Goal: Task Accomplishment & Management: Manage account settings

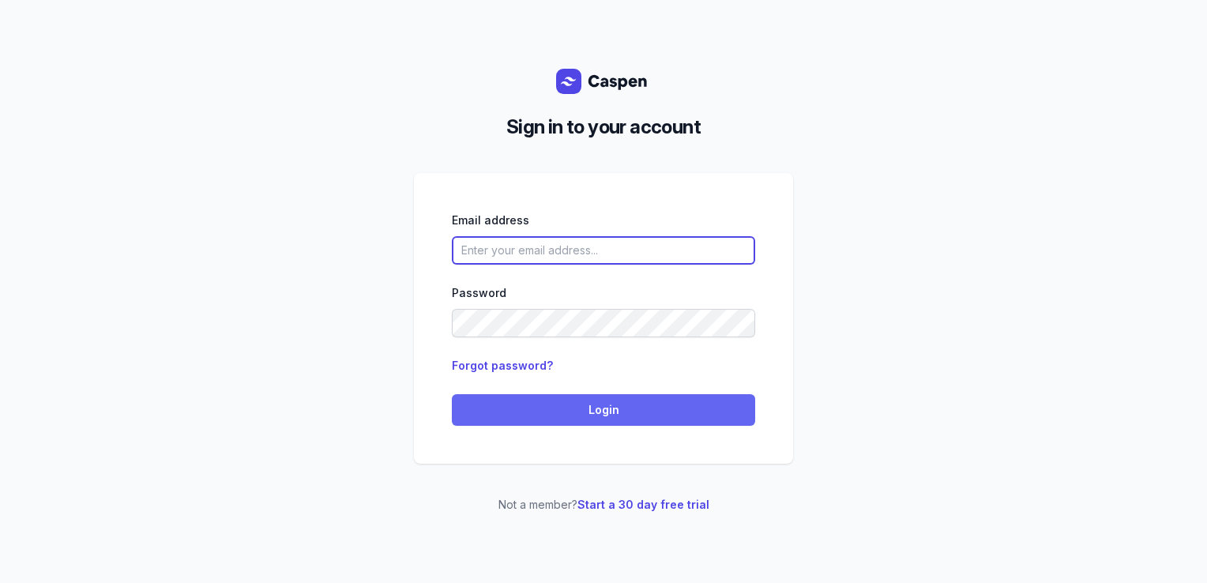
type input "[PERSON_NAME][EMAIL_ADDRESS][DOMAIN_NAME][PERSON_NAME]"
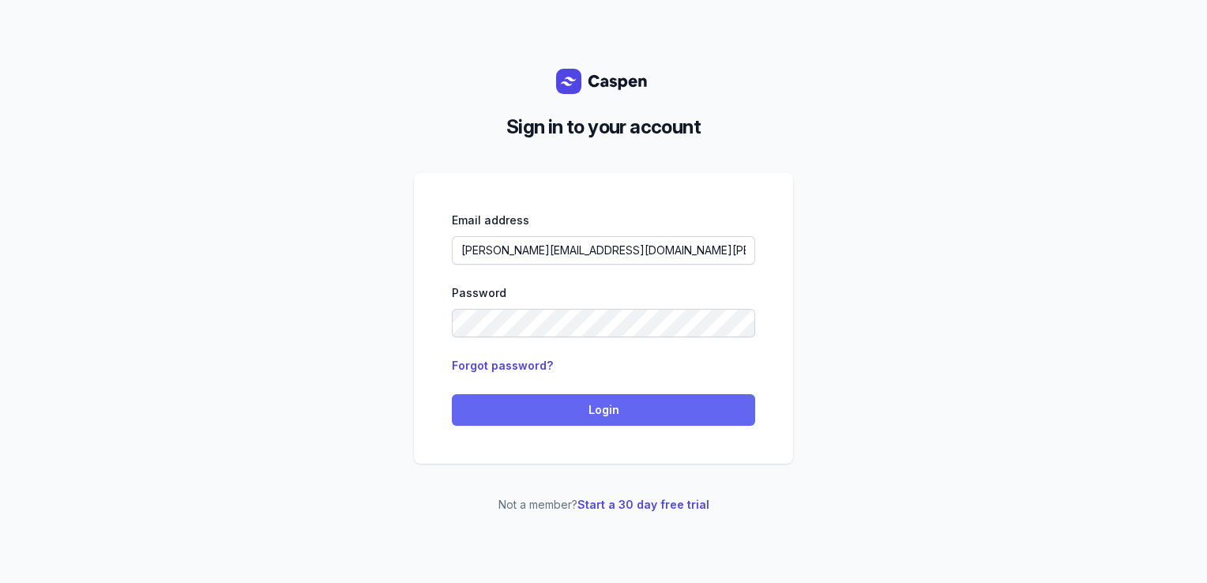
click at [518, 414] on span "Login" at bounding box center [603, 409] width 284 height 19
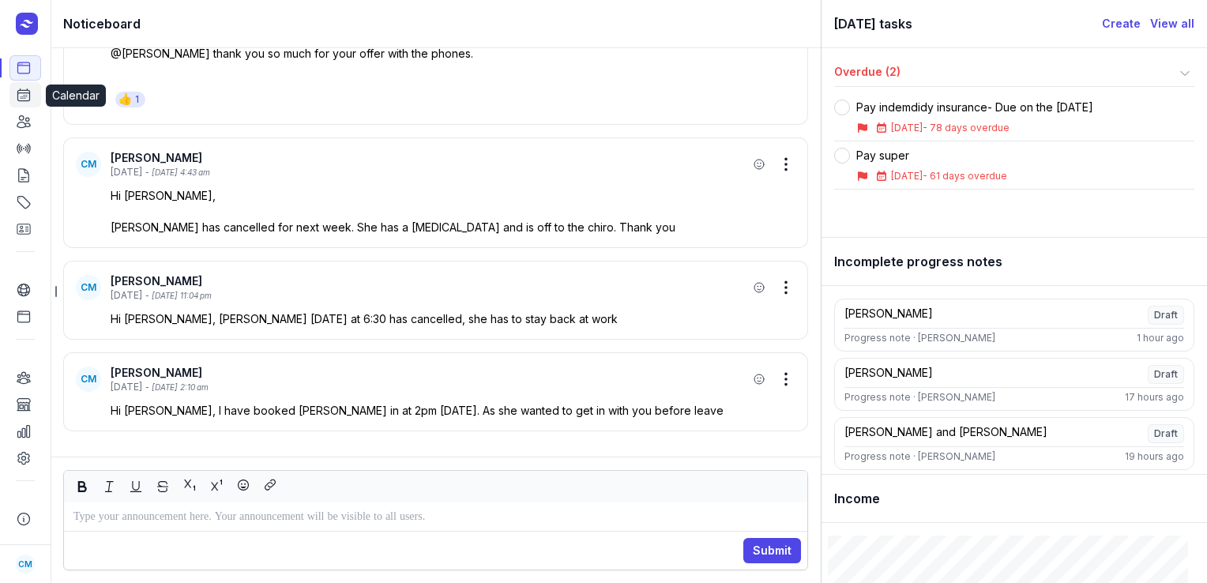
click at [23, 99] on icon at bounding box center [24, 95] width 12 height 12
select select "week"
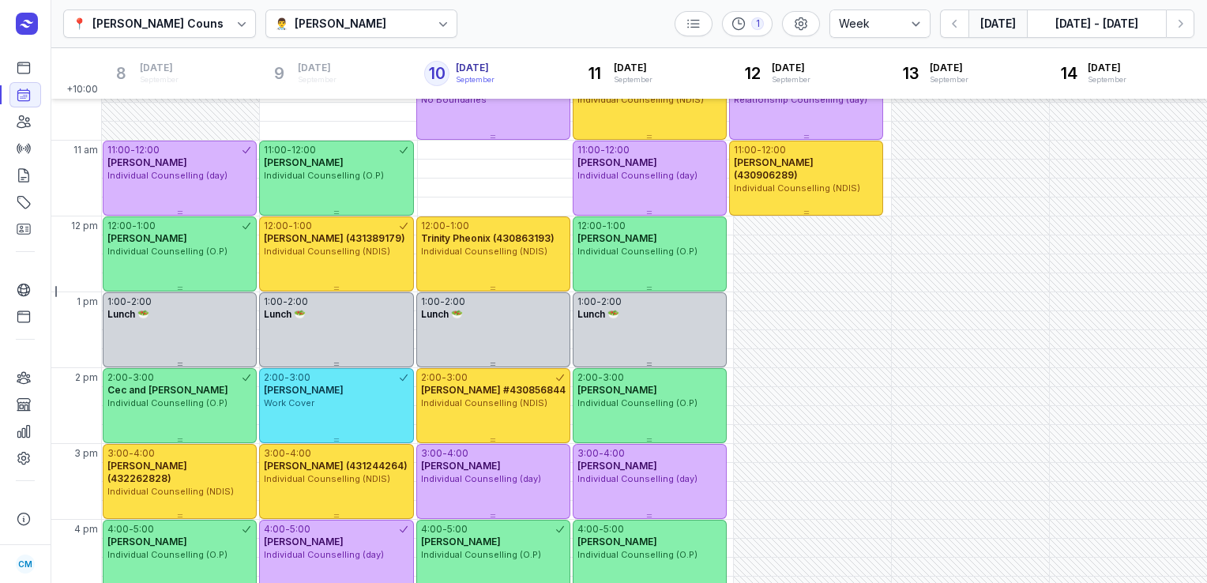
scroll to position [186, 0]
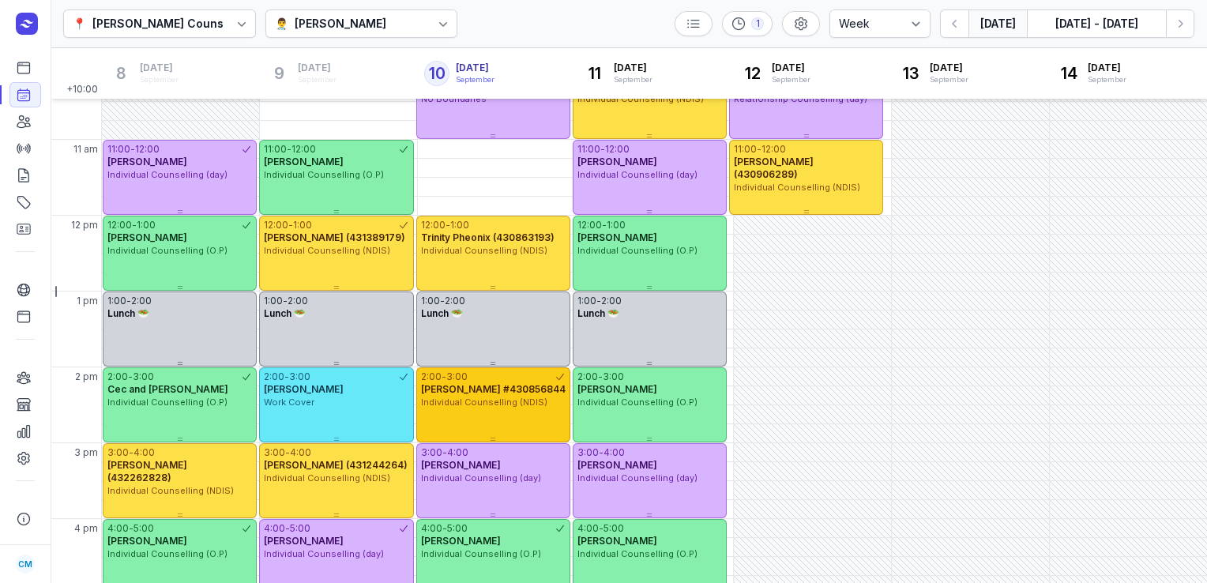
click at [431, 388] on span "Carolyn Sharry #430856844" at bounding box center [493, 389] width 144 height 12
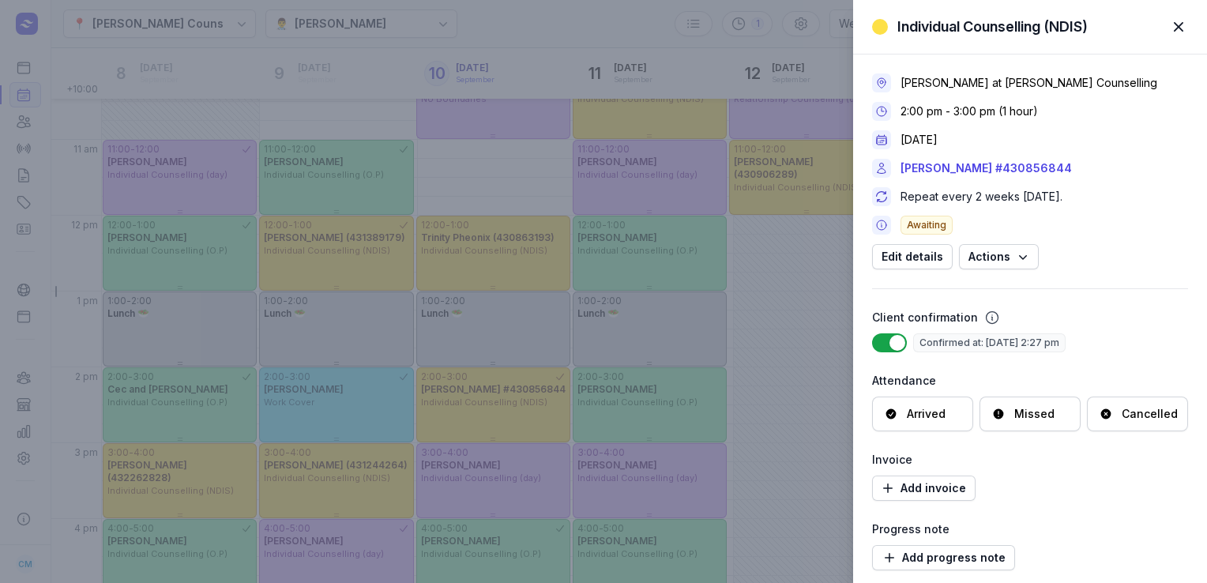
click at [1034, 403] on div "Missed" at bounding box center [1029, 413] width 101 height 35
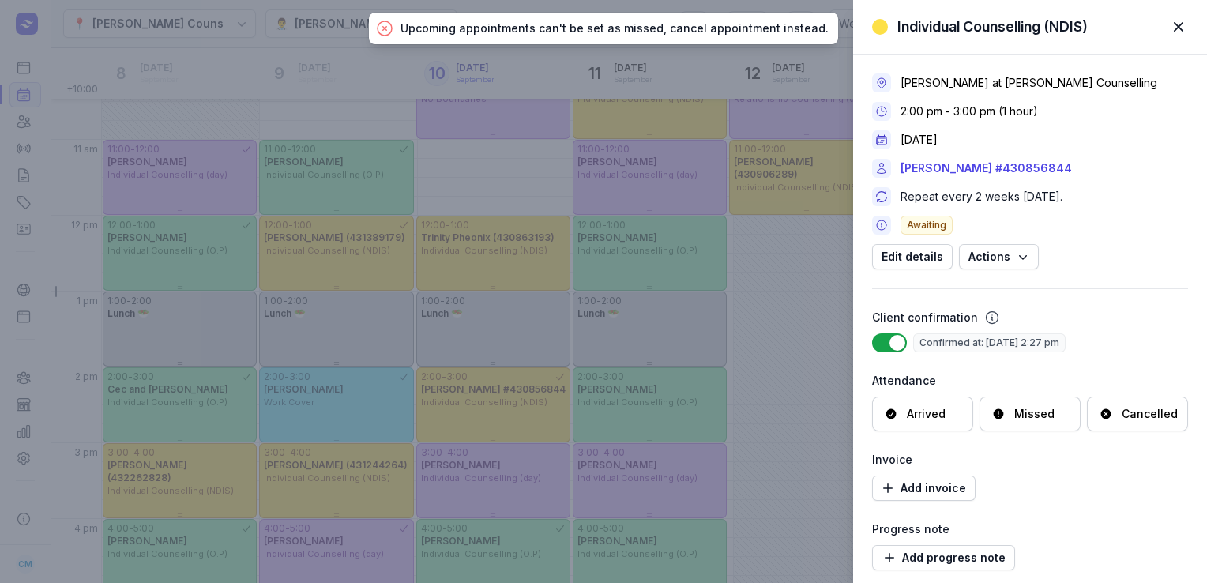
click at [1176, 18] on span "button" at bounding box center [1178, 26] width 35 height 35
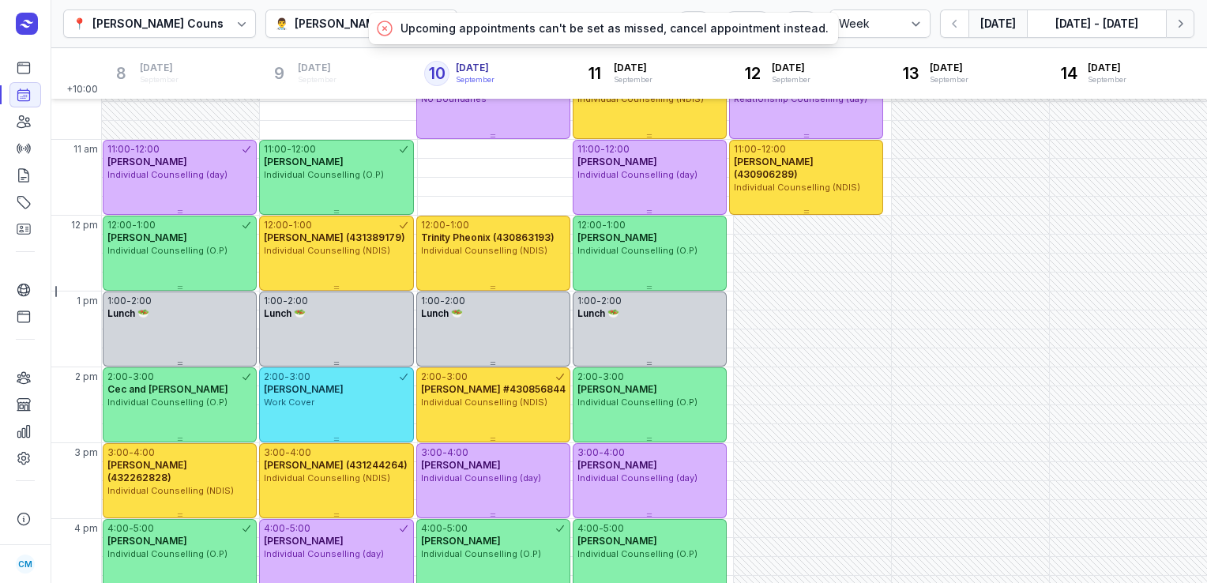
click at [1179, 27] on icon "button" at bounding box center [1180, 24] width 16 height 16
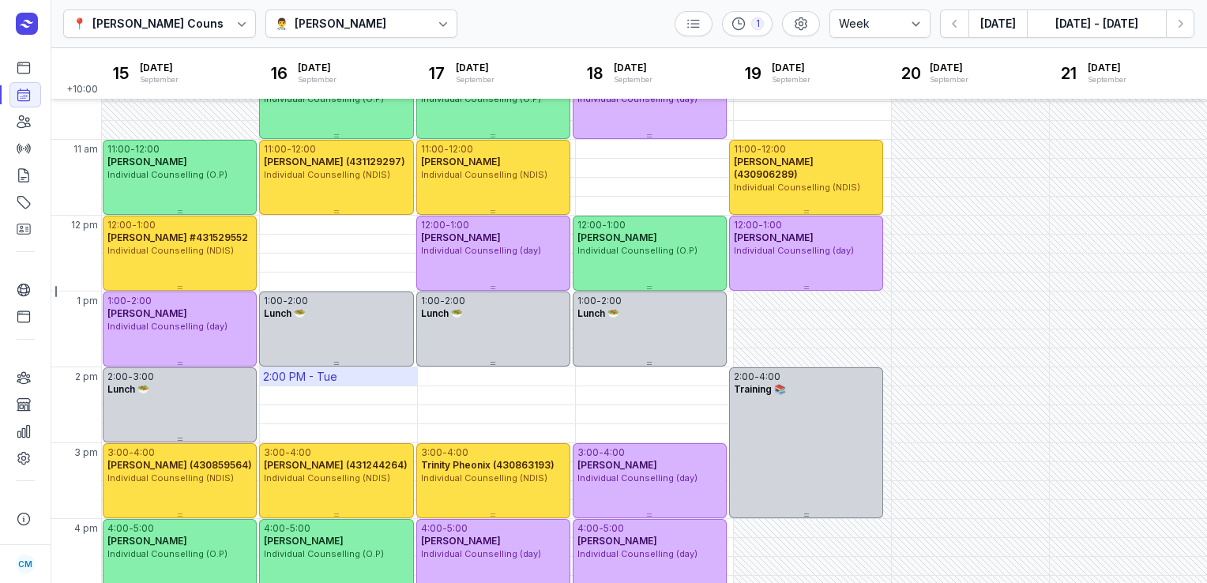
click at [303, 369] on div "2:00 PM - Tue" at bounding box center [300, 377] width 74 height 16
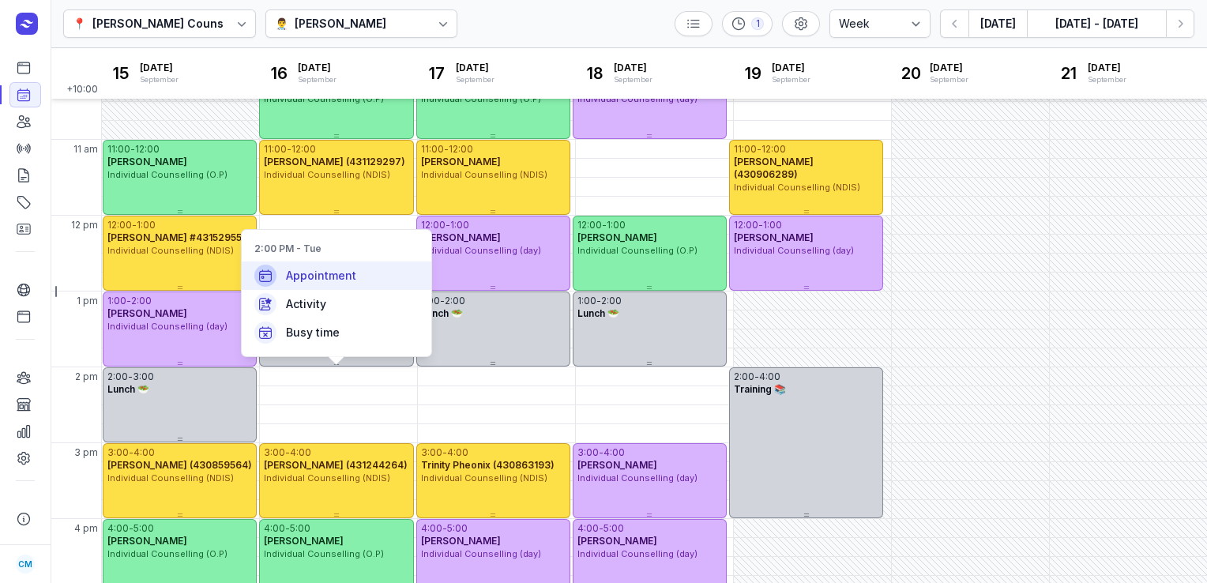
click at [316, 271] on span "Appointment" at bounding box center [321, 276] width 70 height 16
select select
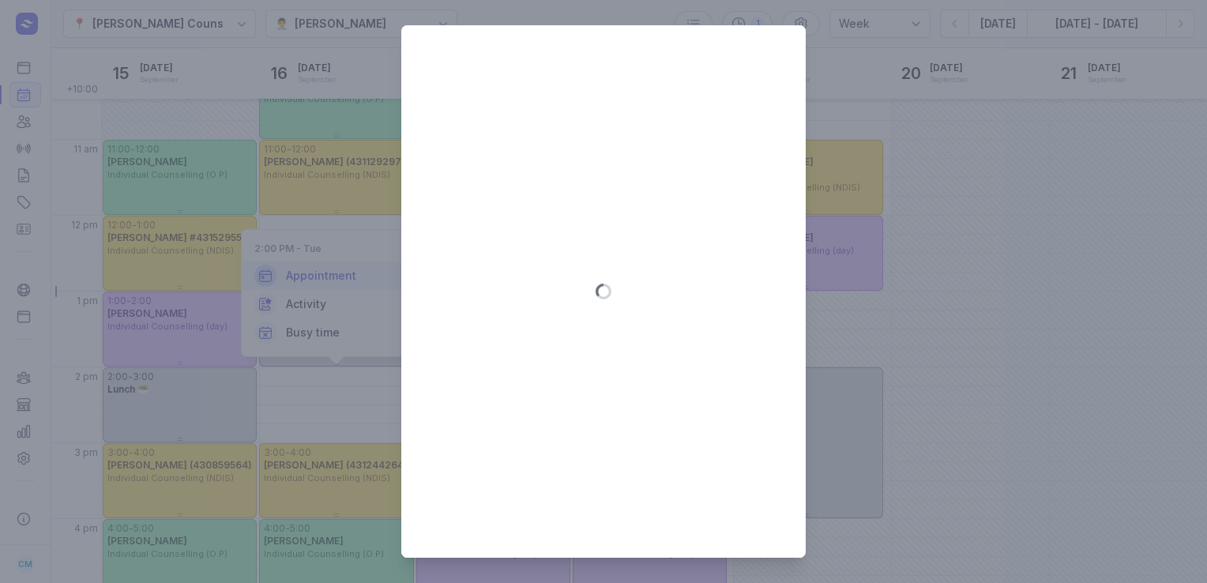
type input "2025-09-16"
select select "14:00"
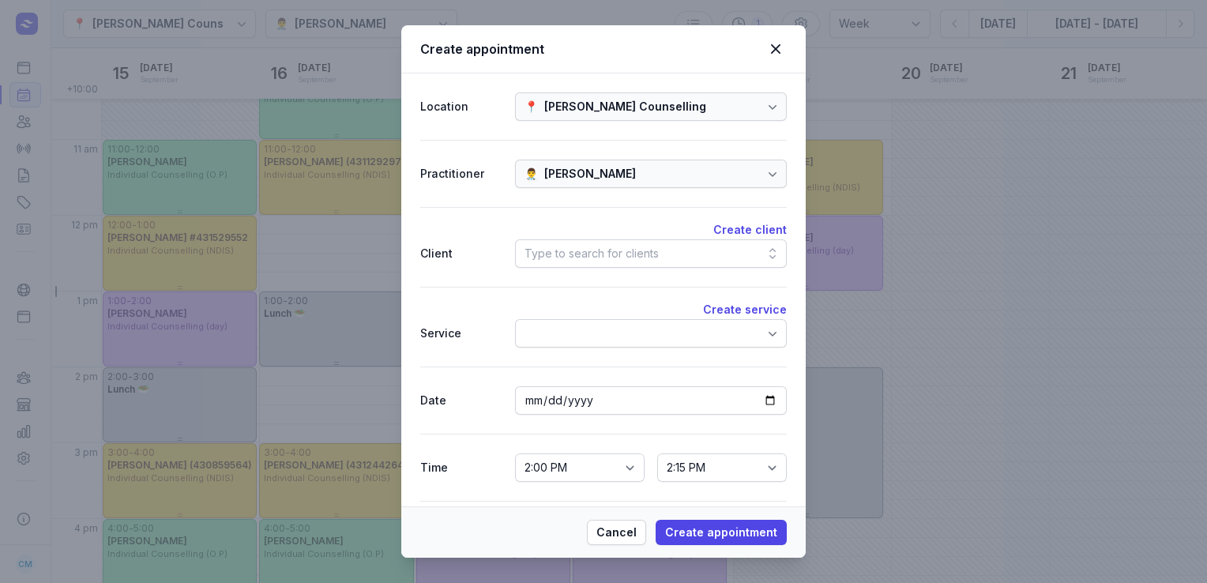
click at [599, 257] on div "Type to search for clients" at bounding box center [591, 253] width 134 height 19
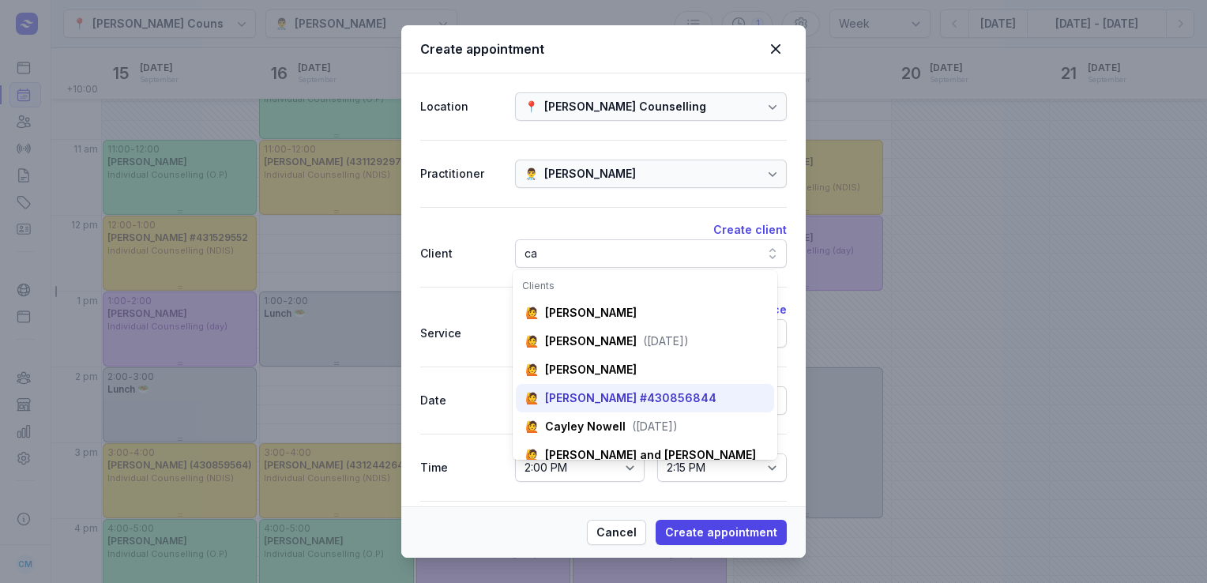
type input "ca"
click at [614, 407] on div "🙋 Carolyn Sharry #430856844" at bounding box center [645, 398] width 258 height 28
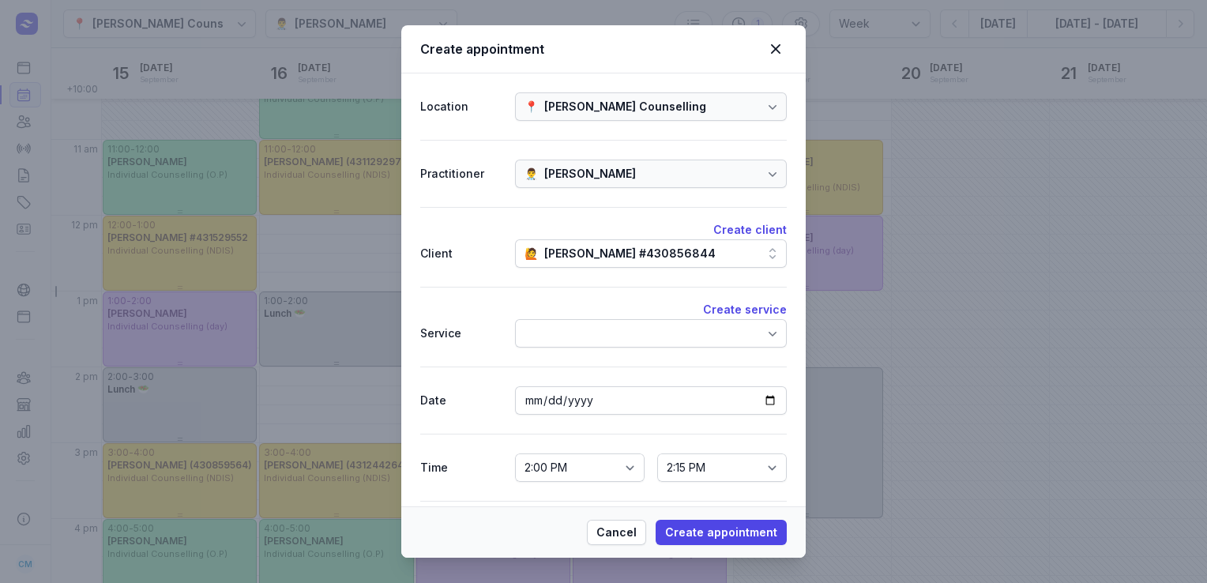
click at [612, 334] on div at bounding box center [651, 333] width 272 height 28
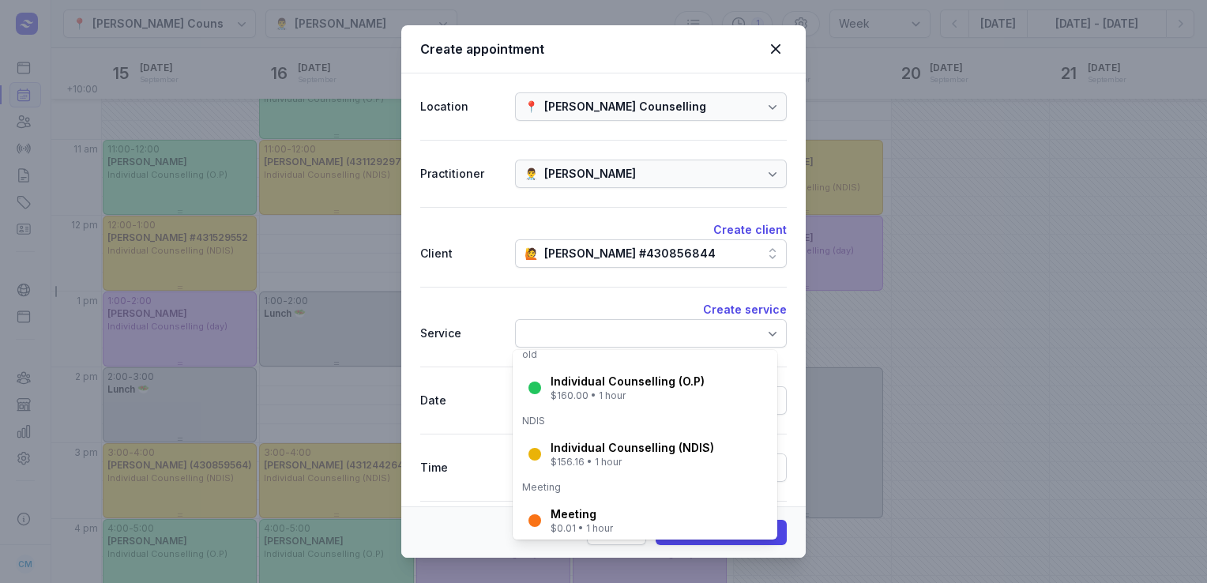
scroll to position [242, 0]
click at [592, 437] on div "Individual Counselling (NDIS) $156.16 • 1 hour" at bounding box center [645, 453] width 258 height 41
select select "15:00"
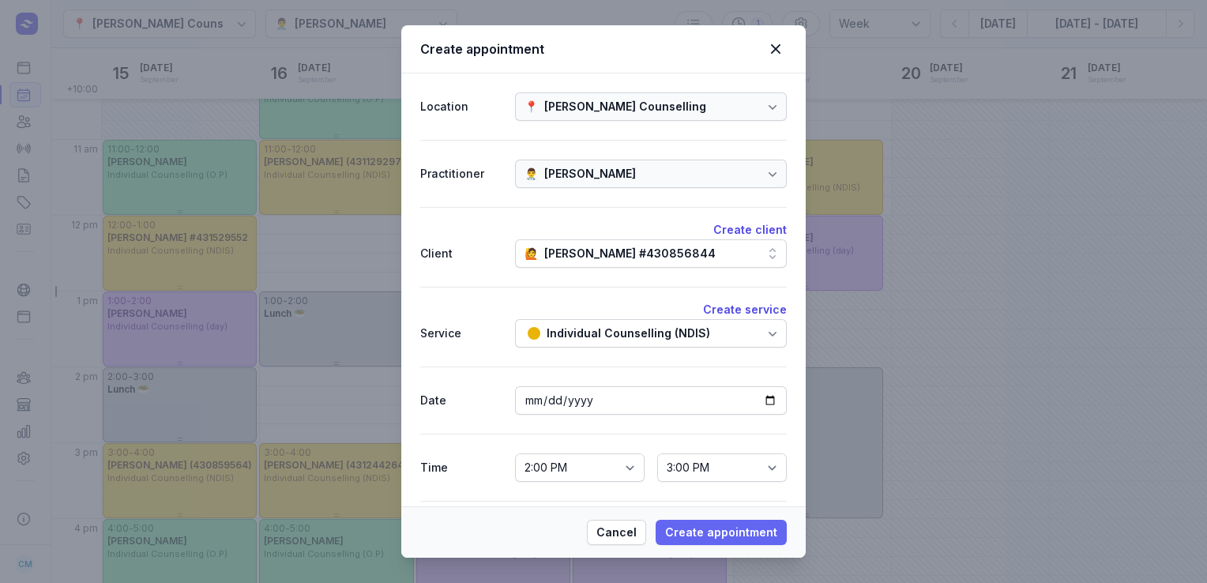
click at [702, 537] on span "Create appointment" at bounding box center [721, 532] width 112 height 19
select select
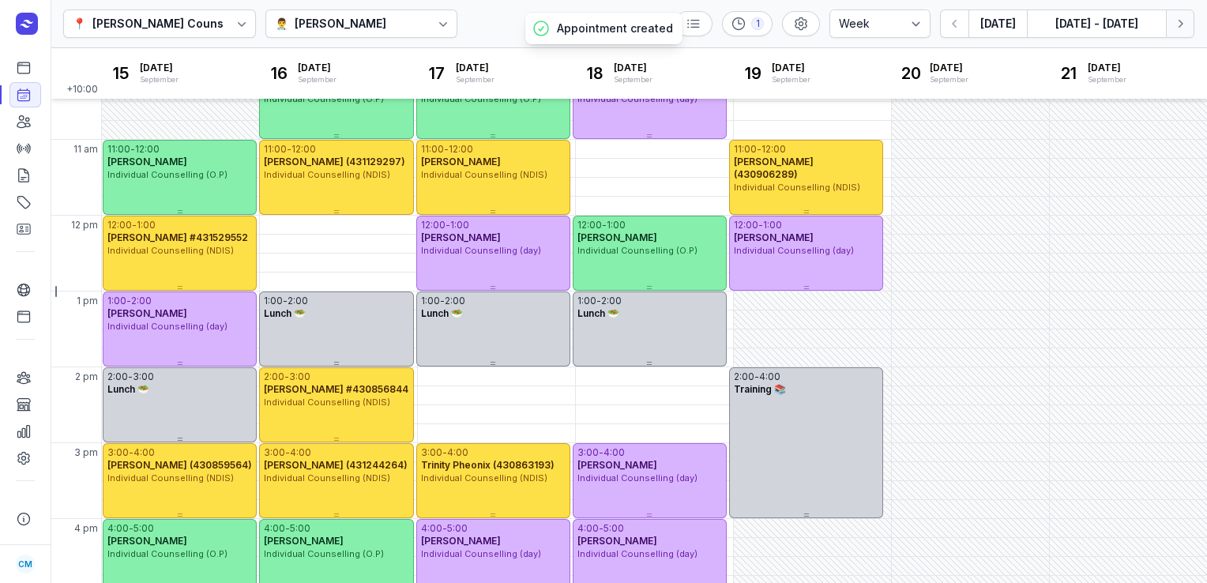
click at [1185, 23] on icon "button" at bounding box center [1180, 24] width 16 height 16
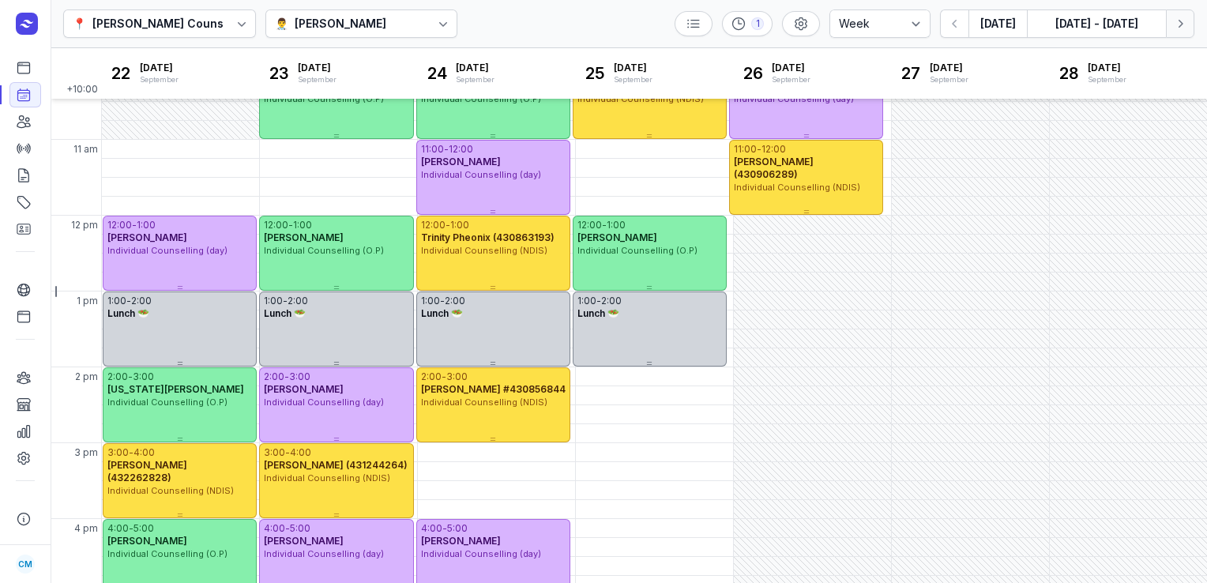
click at [1185, 23] on icon "button" at bounding box center [1180, 24] width 16 height 16
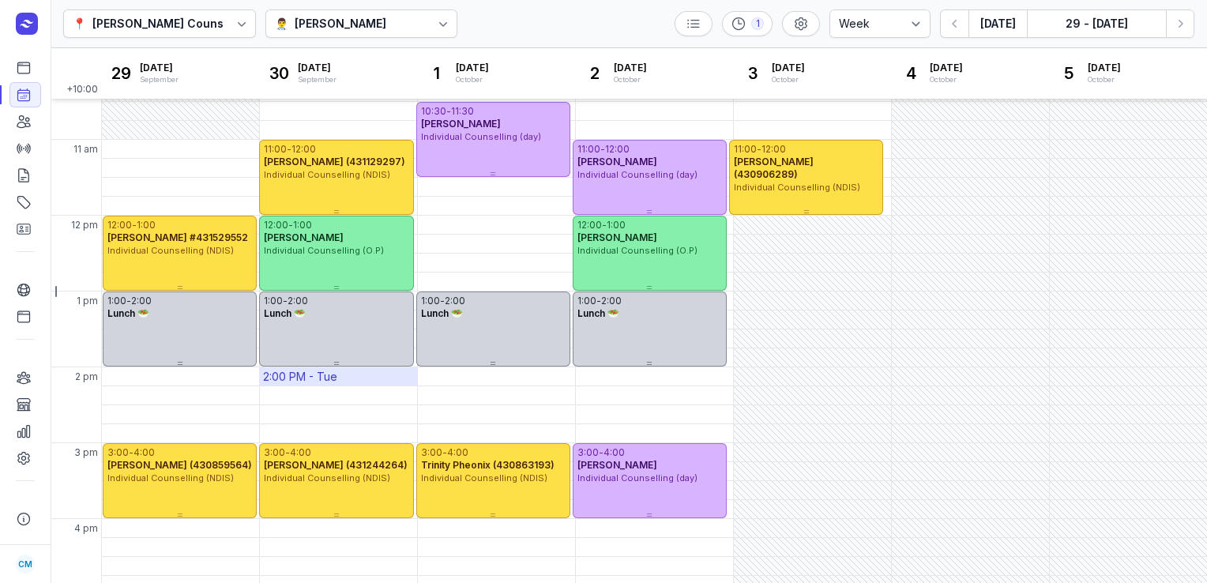
click at [366, 374] on div "2:00 PM - Tue" at bounding box center [338, 376] width 157 height 18
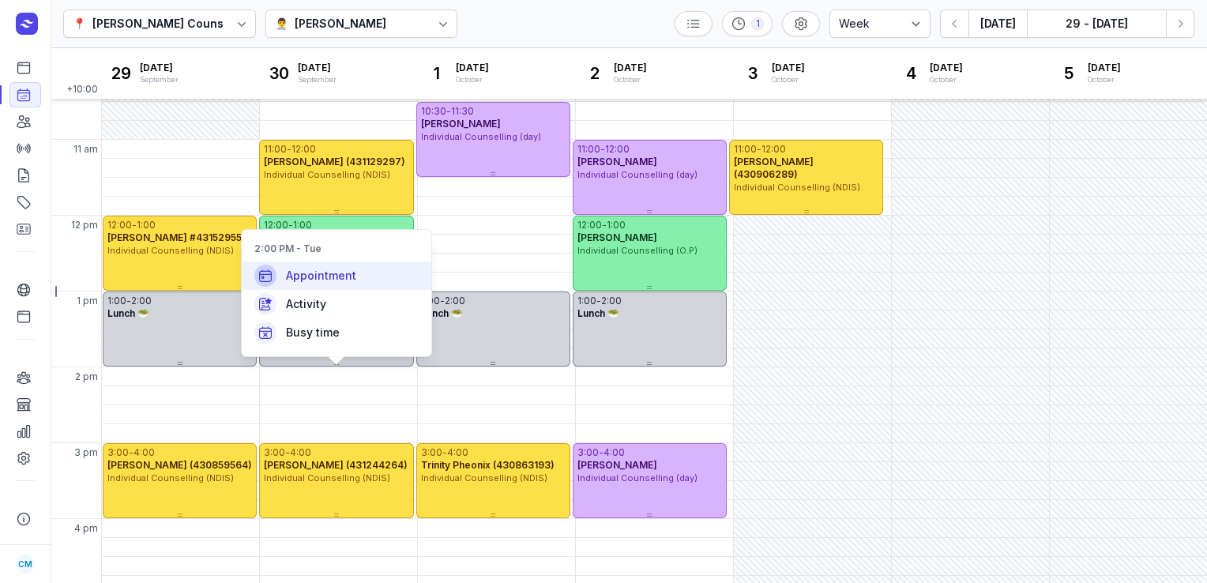
click at [362, 268] on div "Appointment" at bounding box center [337, 275] width 190 height 28
select select
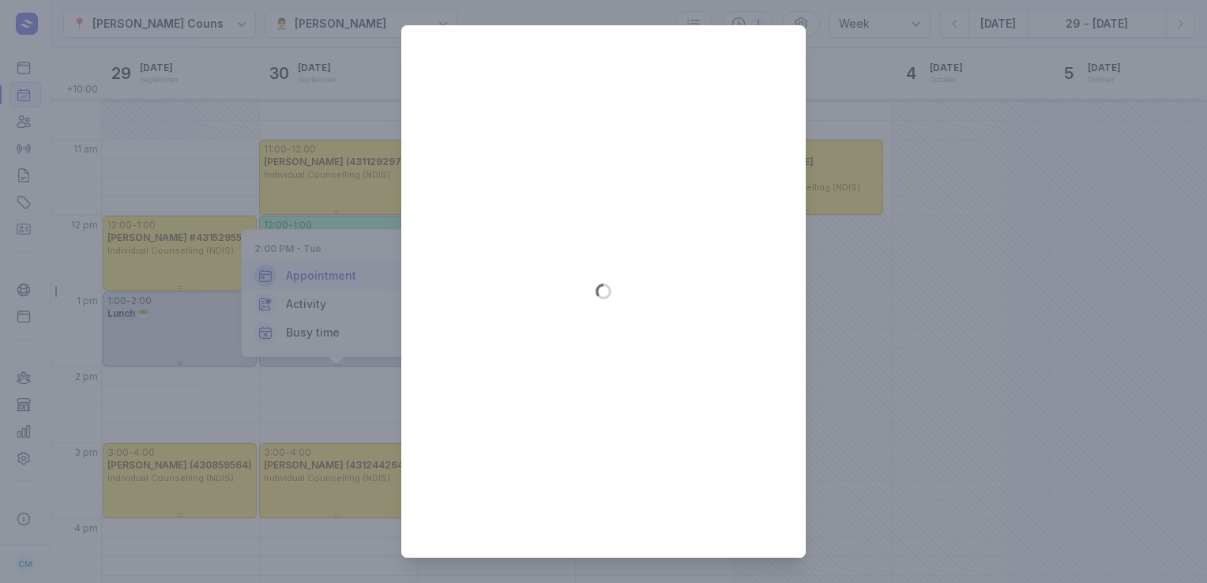
type input "2025-09-30"
select select "14:00"
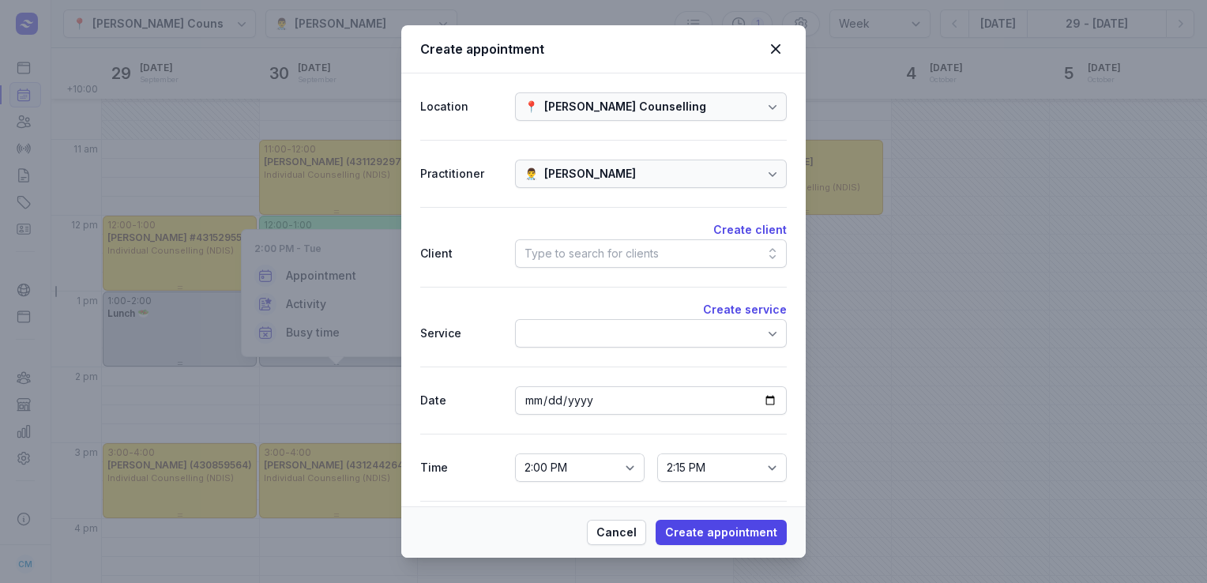
click at [579, 250] on div "Type to search for clients" at bounding box center [591, 253] width 134 height 19
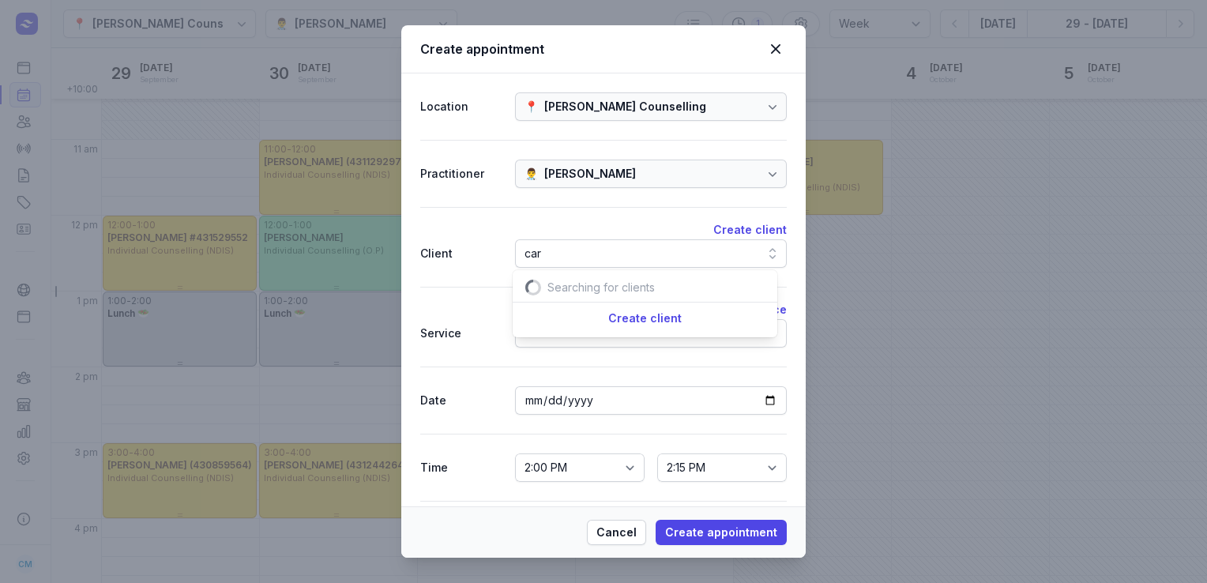
scroll to position [0, 15]
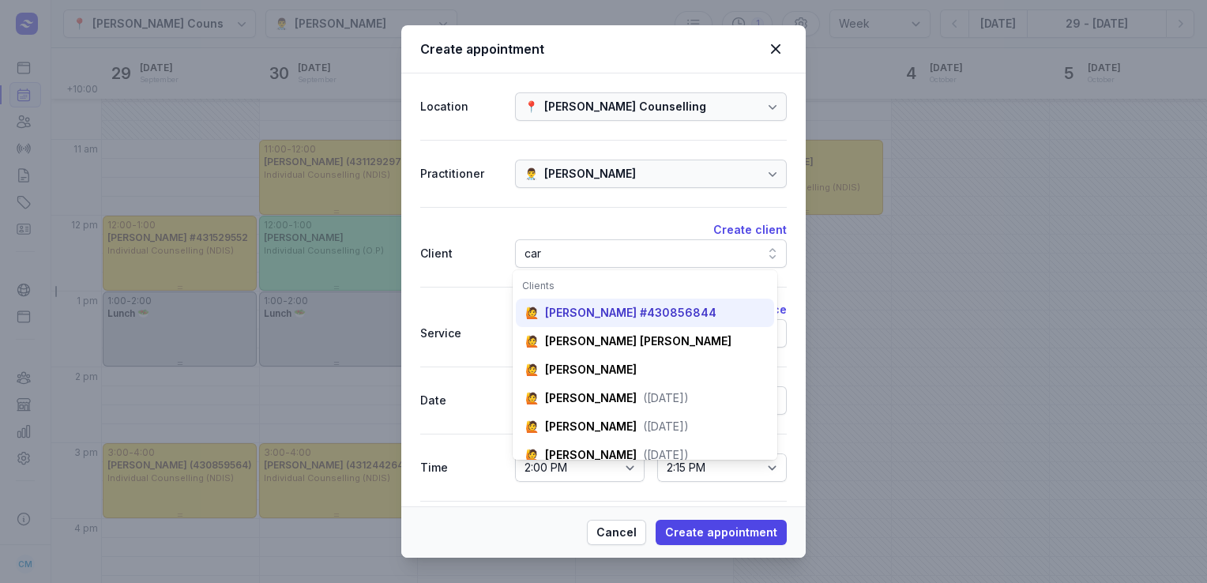
type input "car"
click at [594, 312] on div "Carolyn Sharry #430856844" at bounding box center [630, 313] width 171 height 16
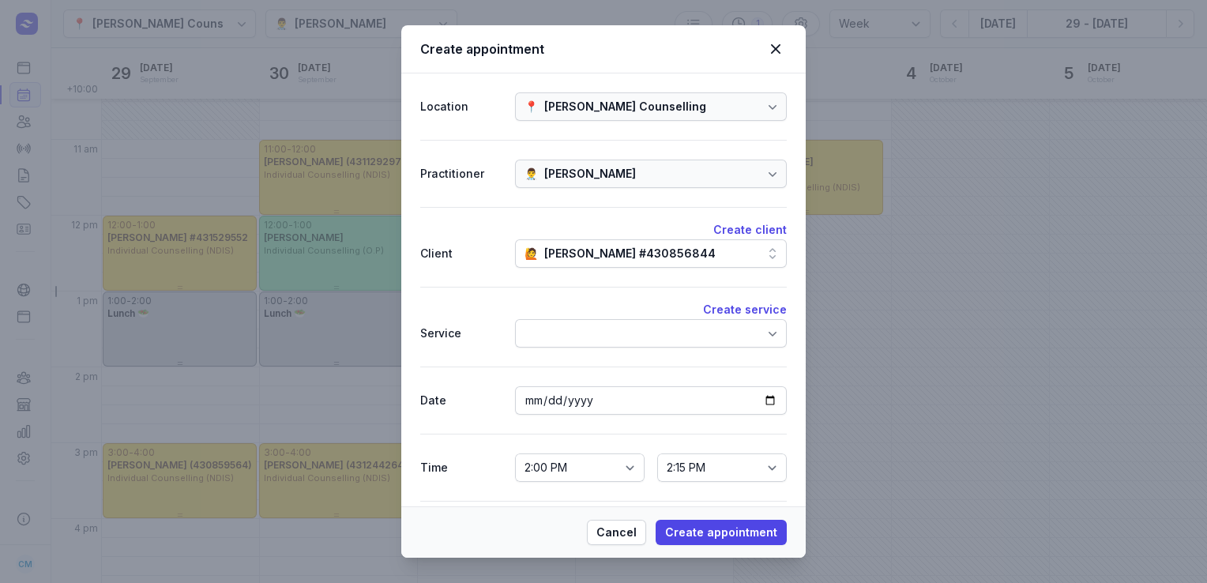
click at [594, 330] on div at bounding box center [651, 333] width 272 height 28
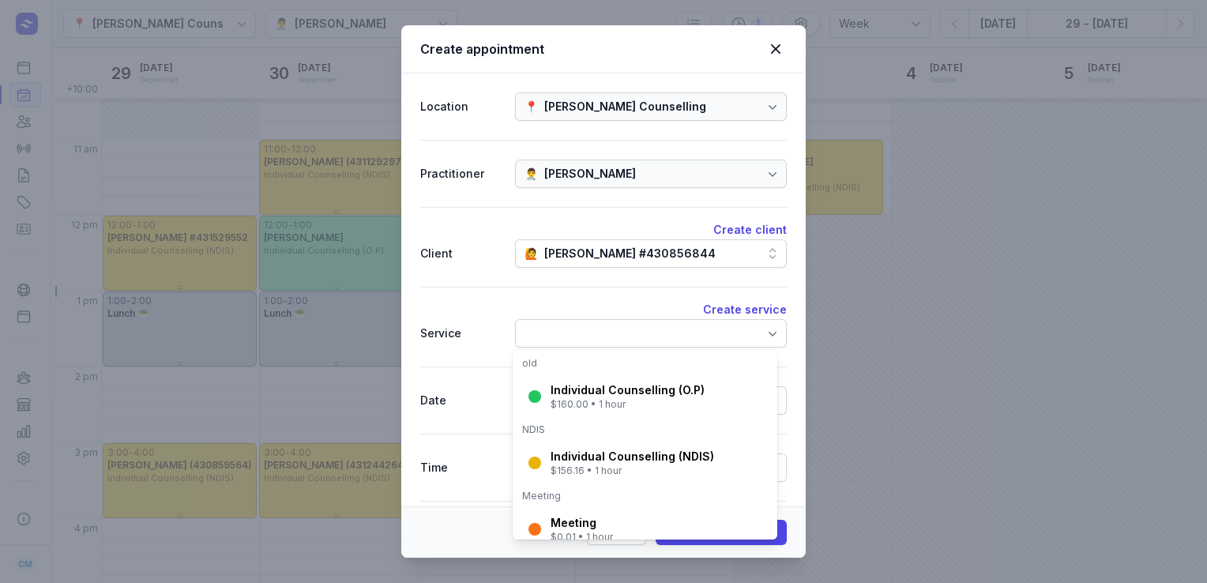
scroll to position [234, 0]
click at [575, 443] on div "Individual Counselling (NDIS) $156.16 • 1 hour" at bounding box center [645, 461] width 258 height 41
select select "15:00"
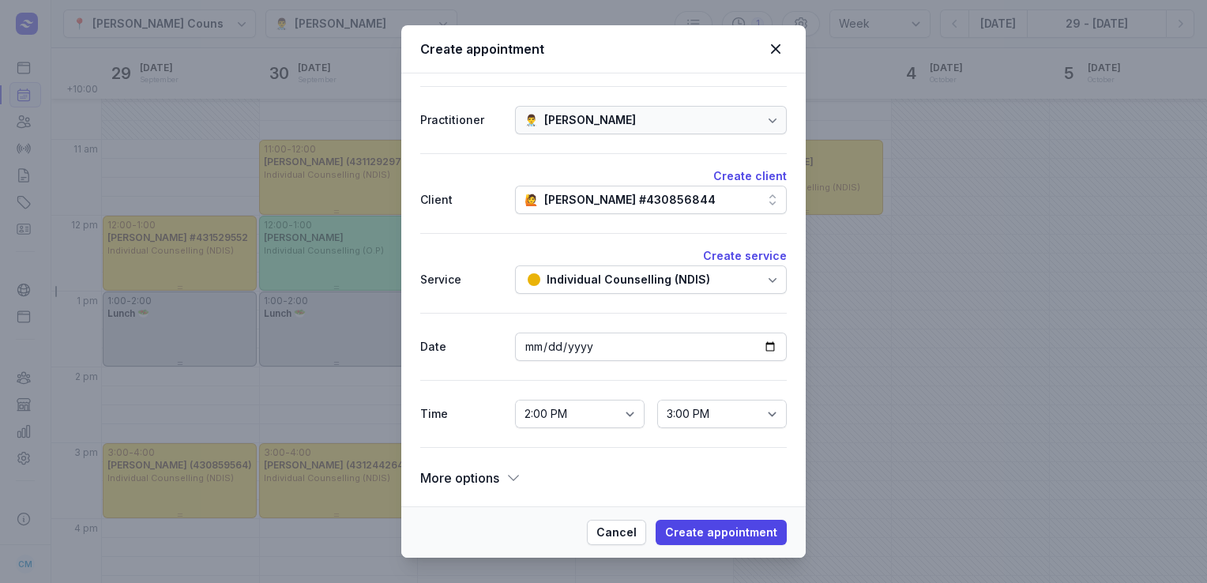
scroll to position [54, 0]
click at [520, 472] on icon at bounding box center [513, 478] width 16 height 16
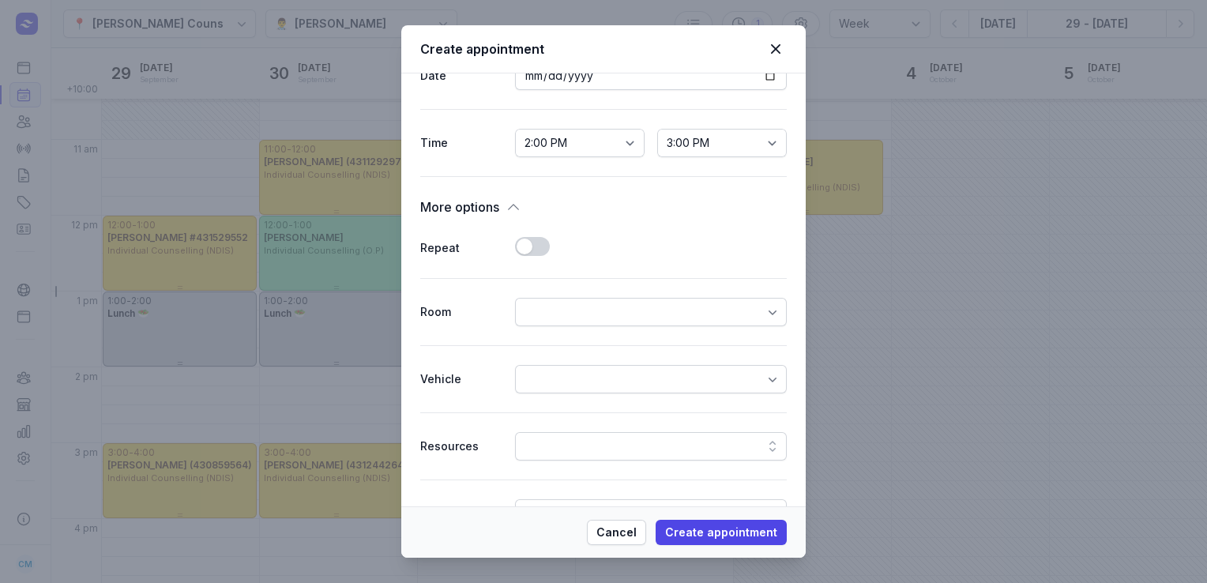
scroll to position [325, 0]
click at [521, 241] on button "Use setting" at bounding box center [532, 245] width 35 height 19
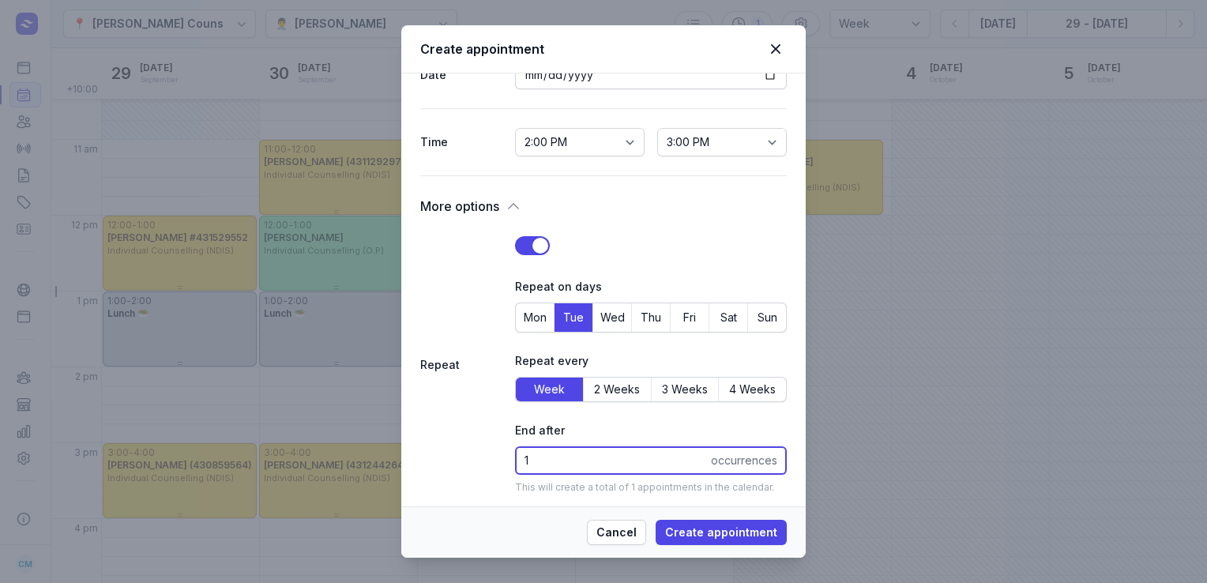
click at [543, 460] on input "1" at bounding box center [651, 460] width 272 height 28
type input "50"
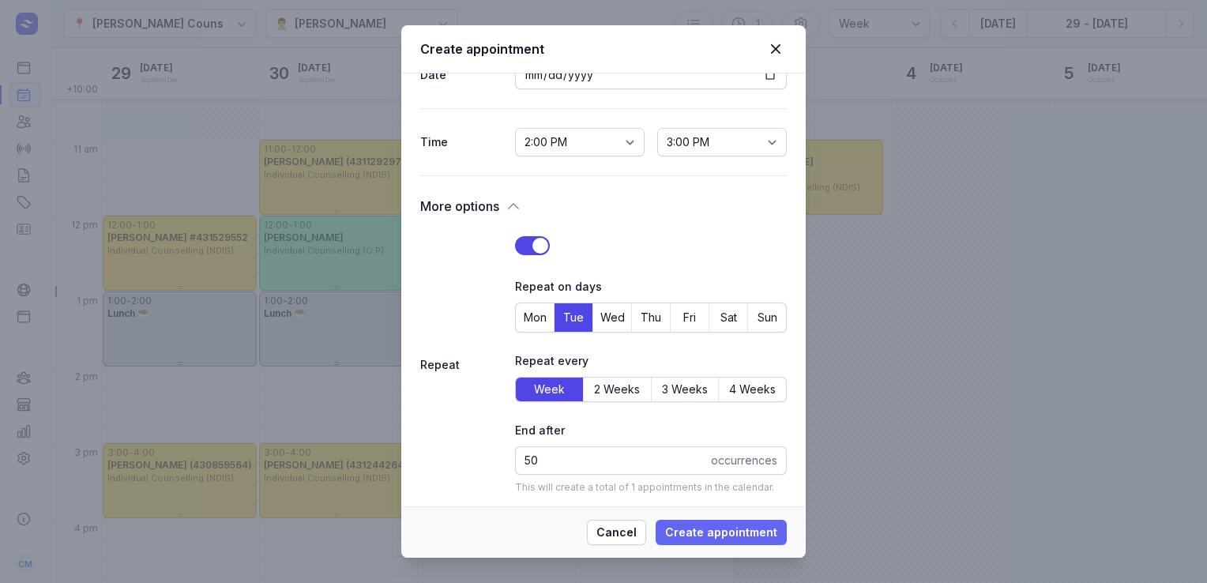
click at [728, 535] on span "Create appointment" at bounding box center [721, 532] width 112 height 19
select select
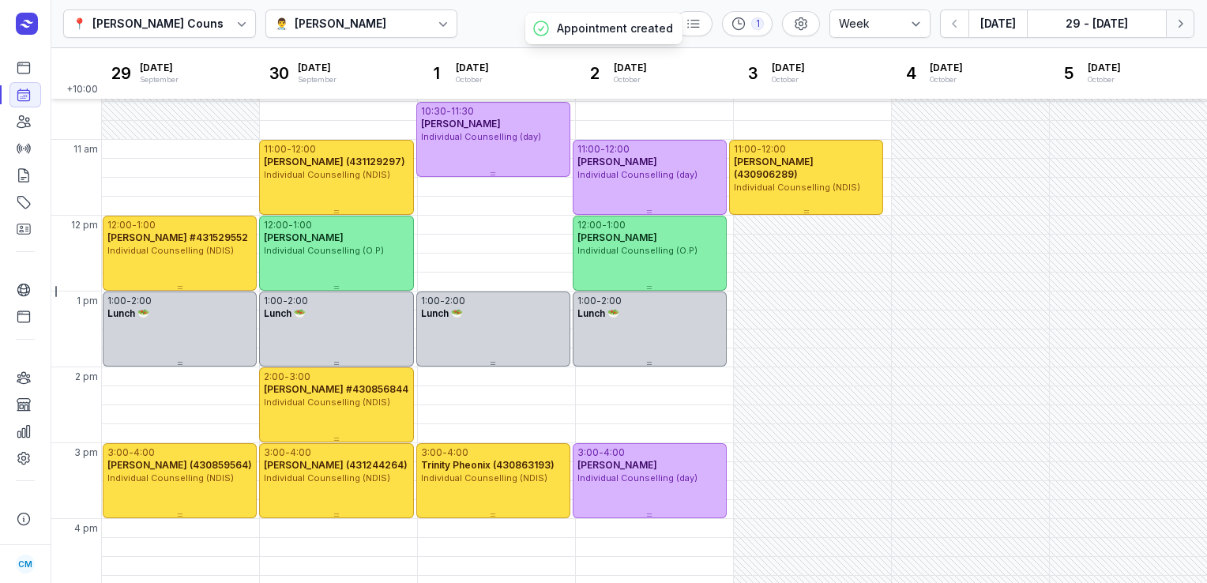
click at [1180, 27] on icon "button" at bounding box center [1180, 24] width 16 height 16
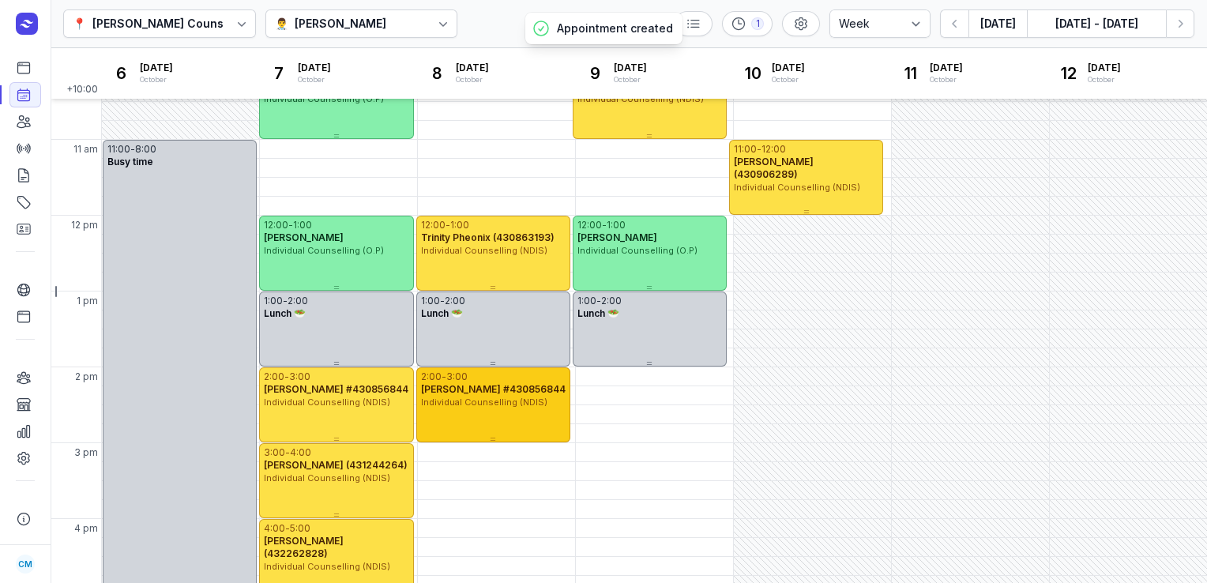
click at [505, 385] on span "Carolyn Sharry #430856844" at bounding box center [493, 389] width 144 height 12
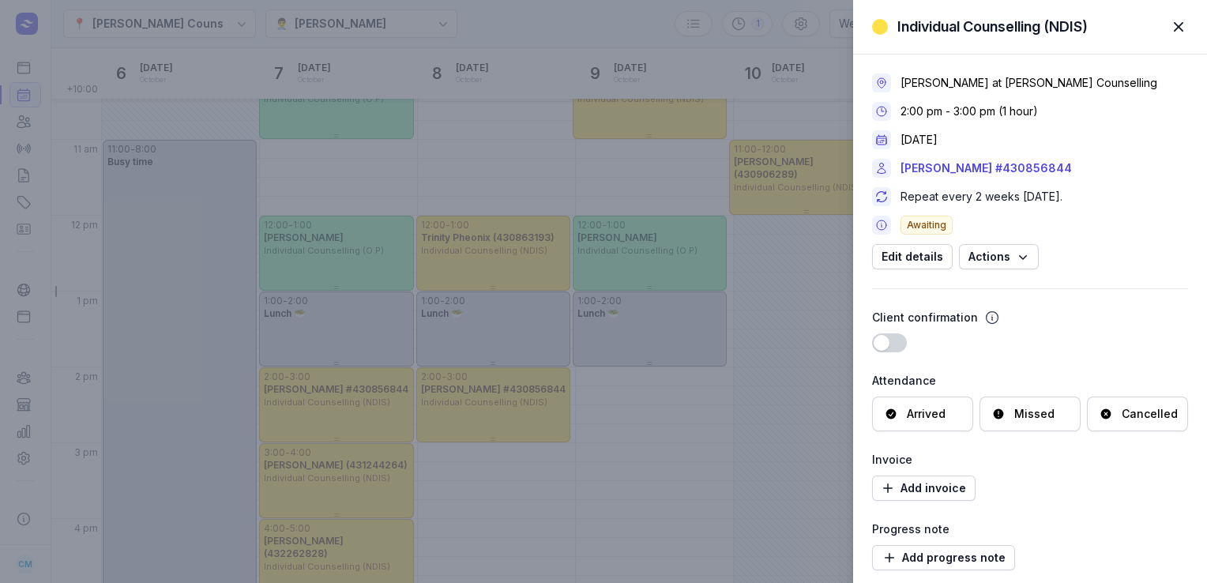
click at [1134, 413] on div "Cancelled" at bounding box center [1149, 414] width 56 height 16
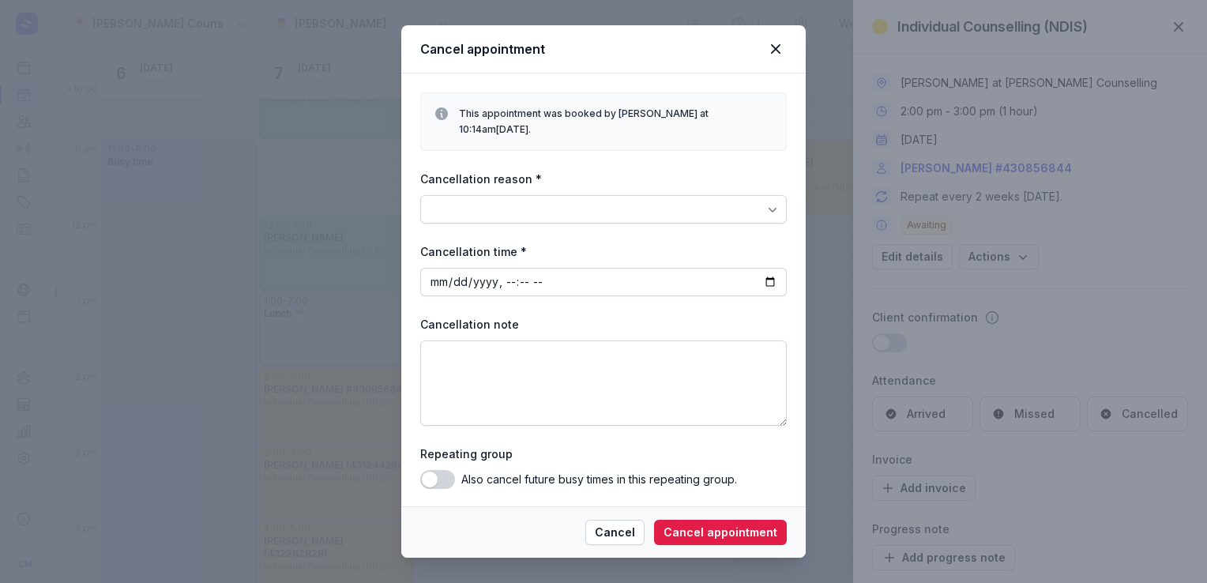
click at [749, 200] on div at bounding box center [603, 209] width 366 height 28
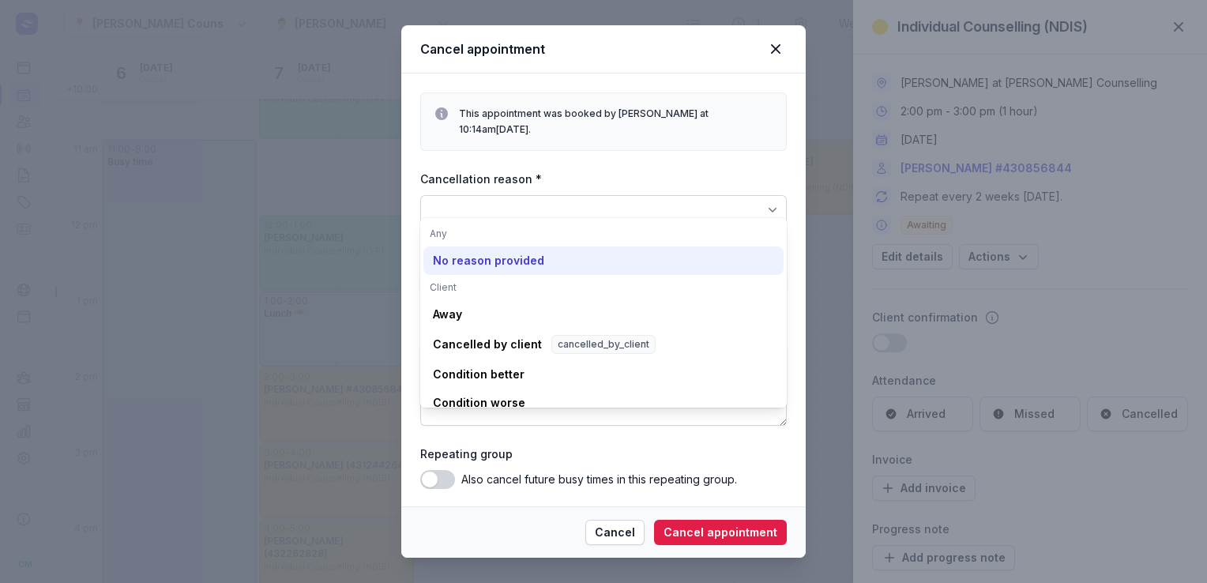
click at [537, 250] on div "No reason provided" at bounding box center [603, 260] width 360 height 28
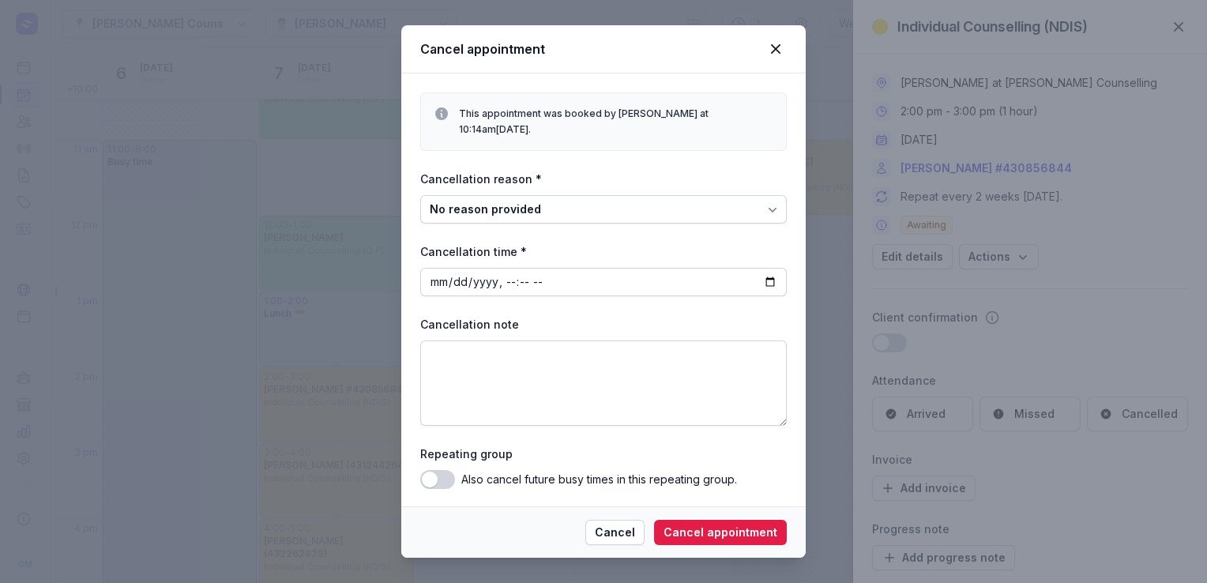
click at [447, 470] on button "Use setting" at bounding box center [437, 479] width 35 height 19
click at [719, 524] on span "Cancel appointment" at bounding box center [720, 532] width 114 height 19
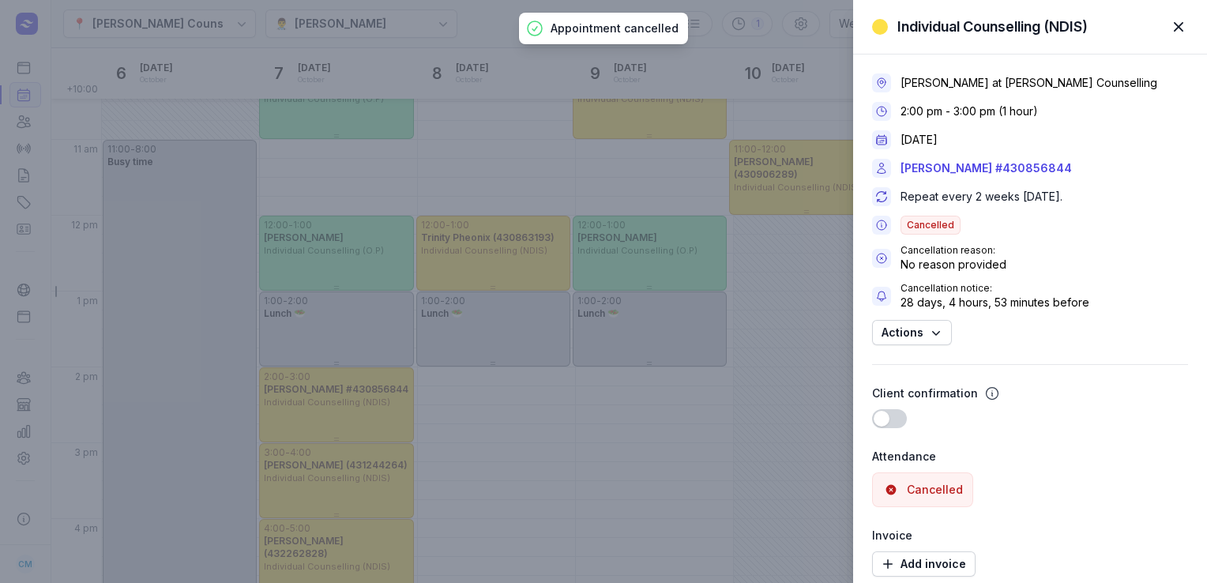
click at [1186, 21] on span "button" at bounding box center [1178, 26] width 35 height 35
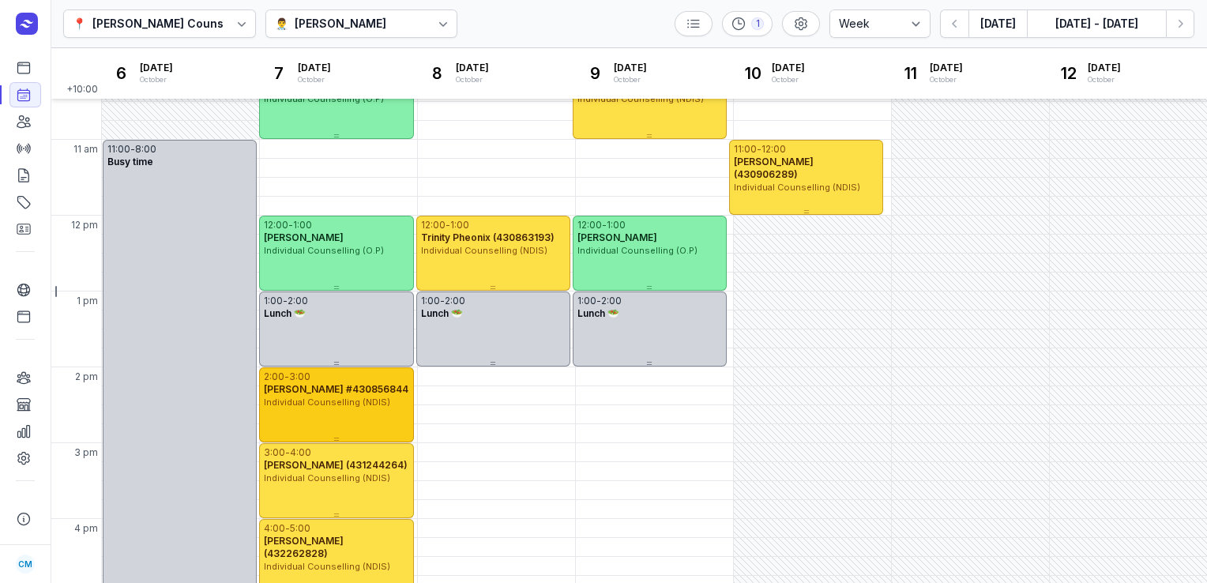
click at [320, 400] on span "Individual Counselling (NDIS)" at bounding box center [327, 401] width 126 height 11
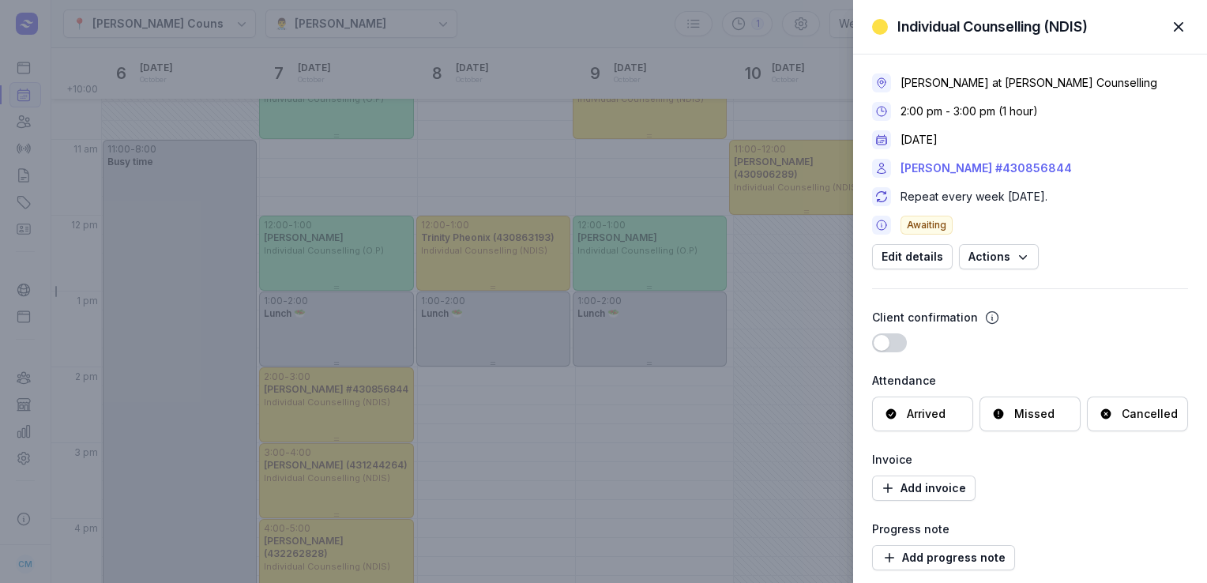
click at [982, 171] on link "Carolyn Sharry #430856844" at bounding box center [985, 168] width 171 height 19
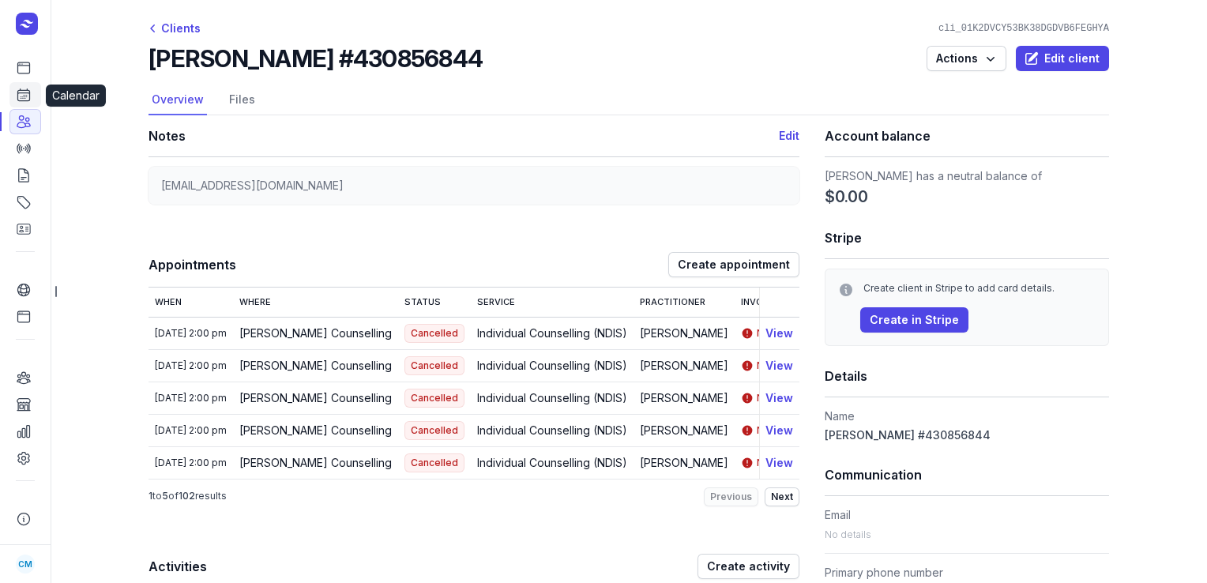
click at [24, 90] on icon at bounding box center [24, 95] width 16 height 16
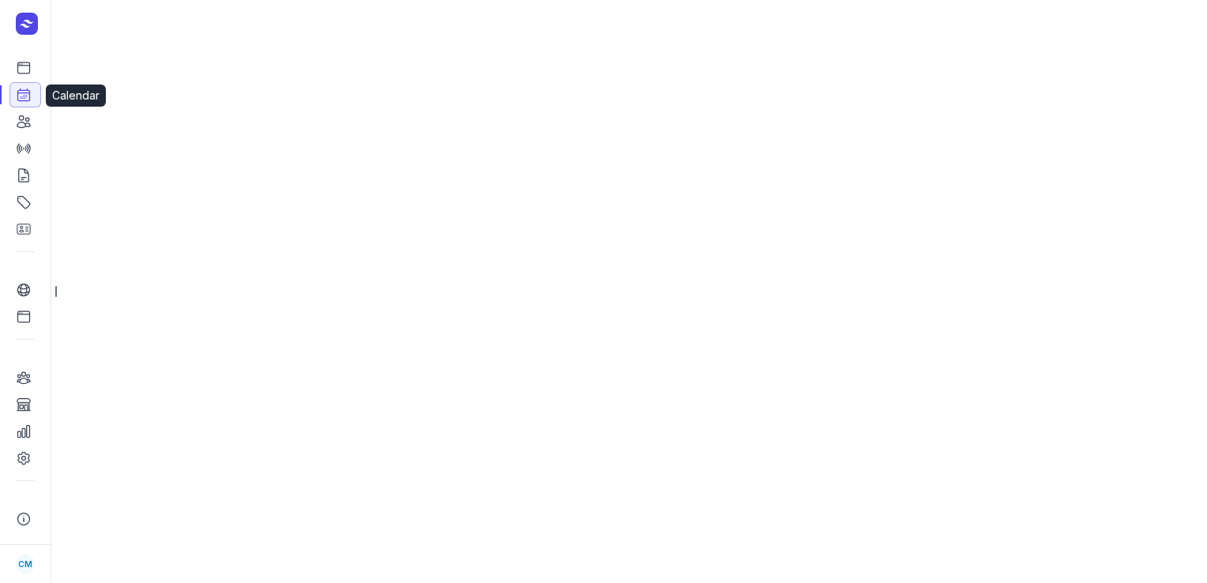
select select "week"
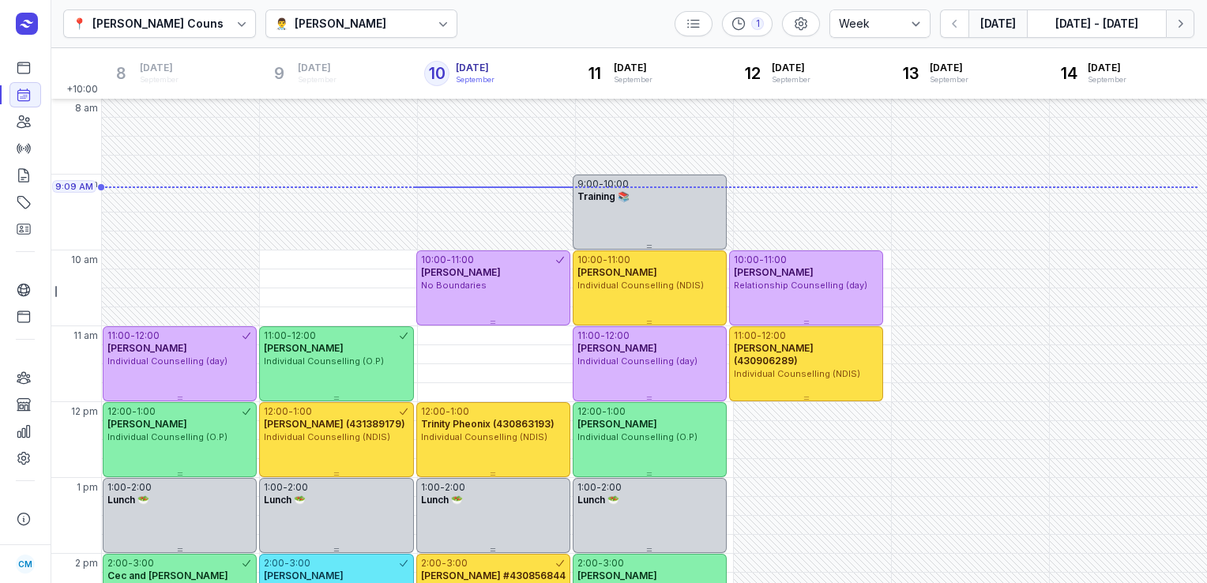
click at [1183, 21] on icon "button" at bounding box center [1180, 24] width 16 height 16
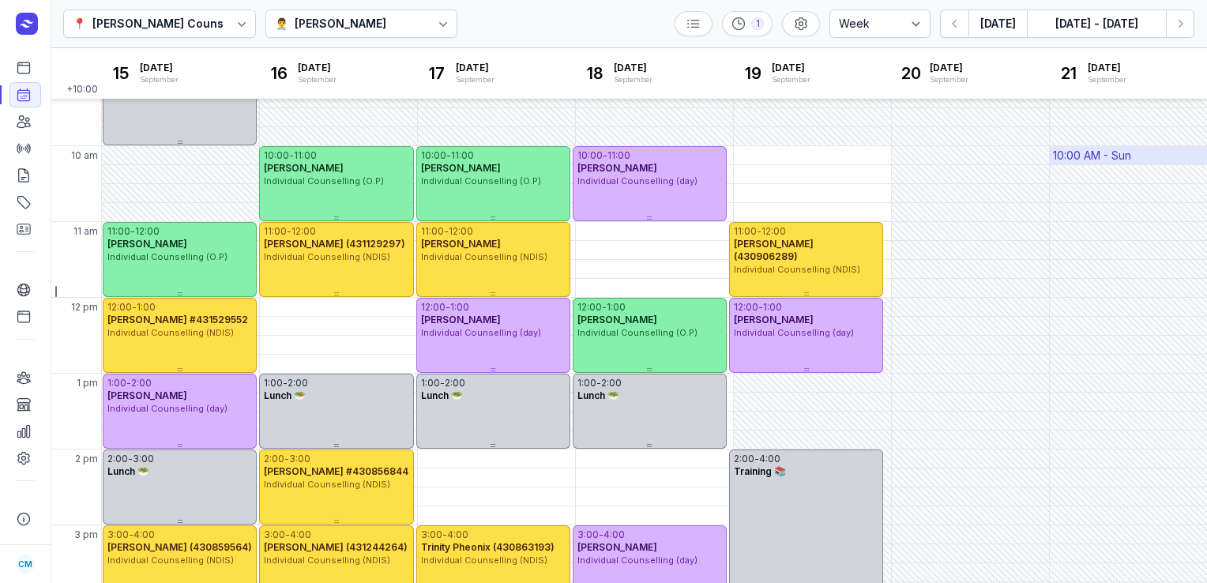
scroll to position [111, 0]
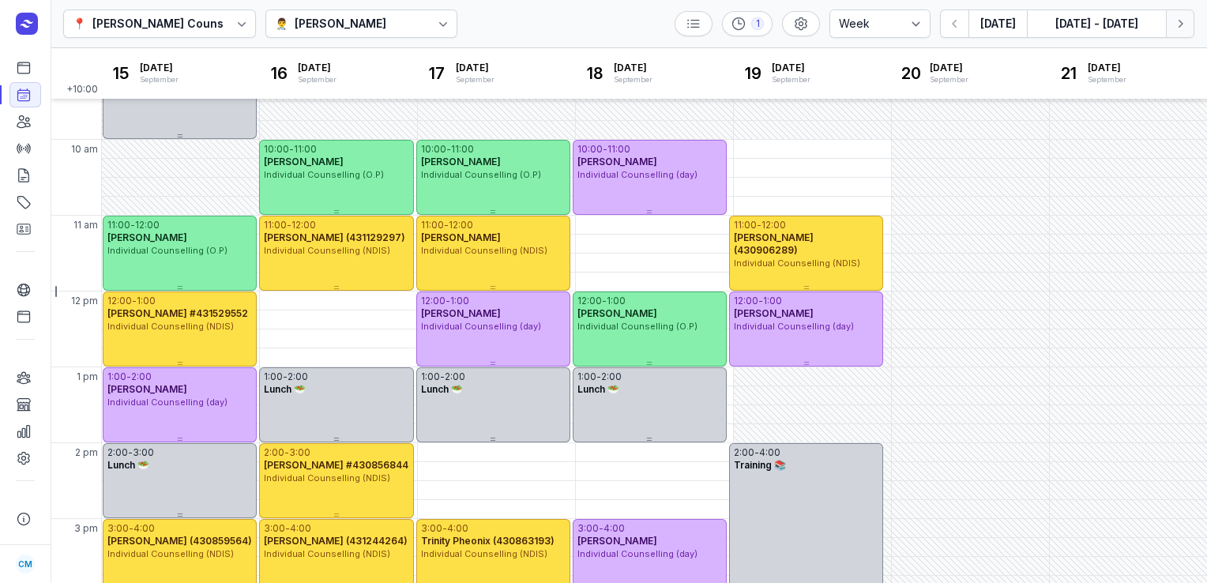
click at [1177, 28] on icon "button" at bounding box center [1180, 24] width 16 height 16
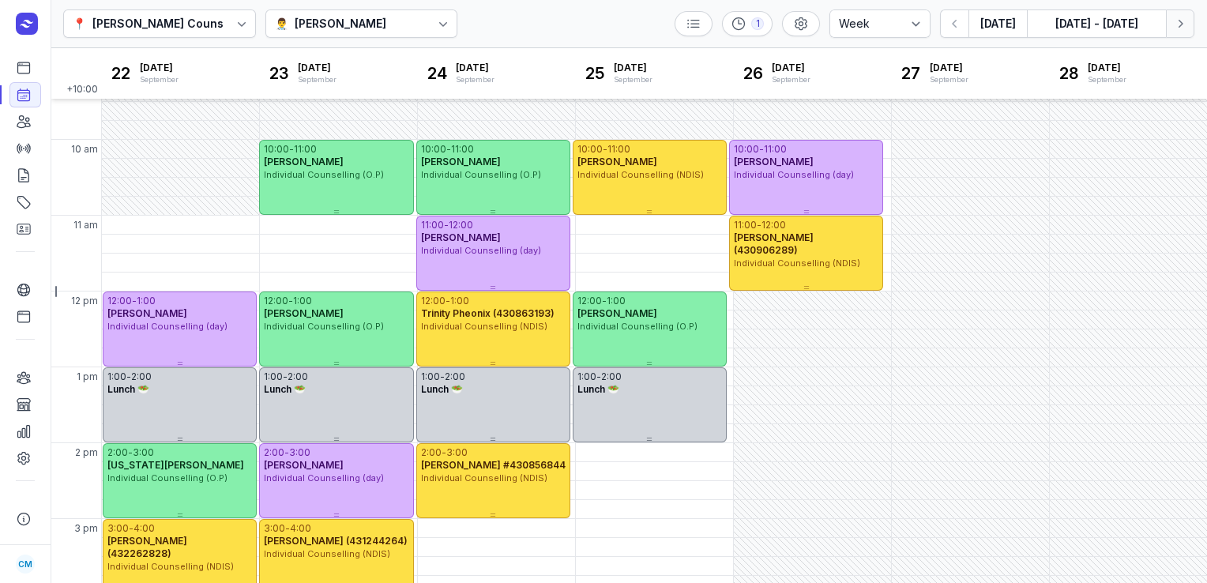
click at [1177, 28] on icon "button" at bounding box center [1180, 24] width 16 height 16
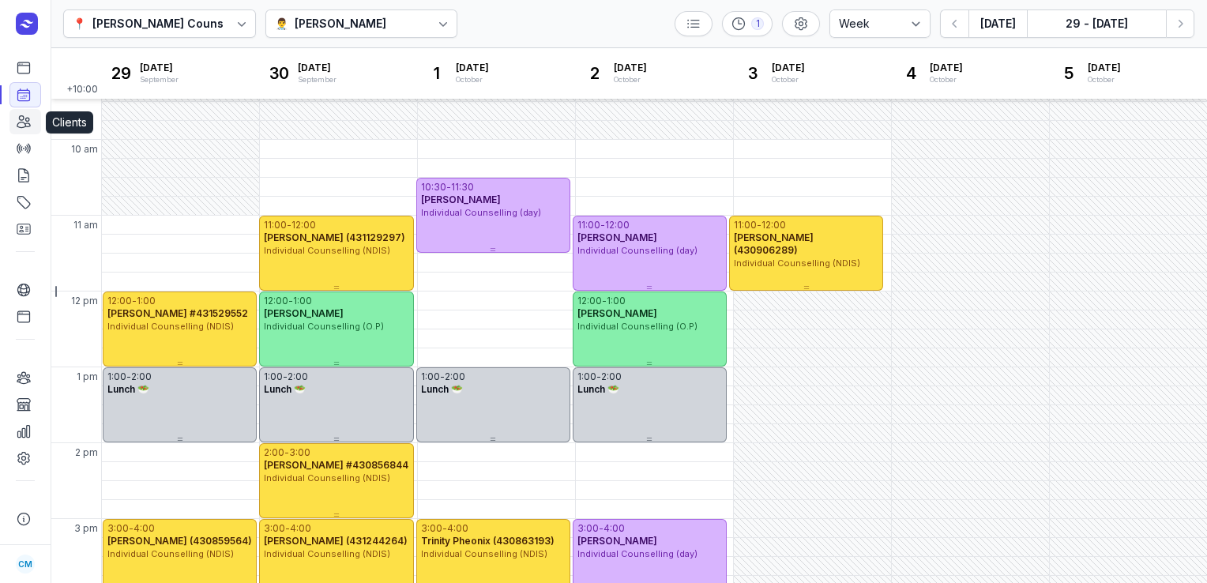
click at [24, 118] on icon at bounding box center [24, 122] width 16 height 16
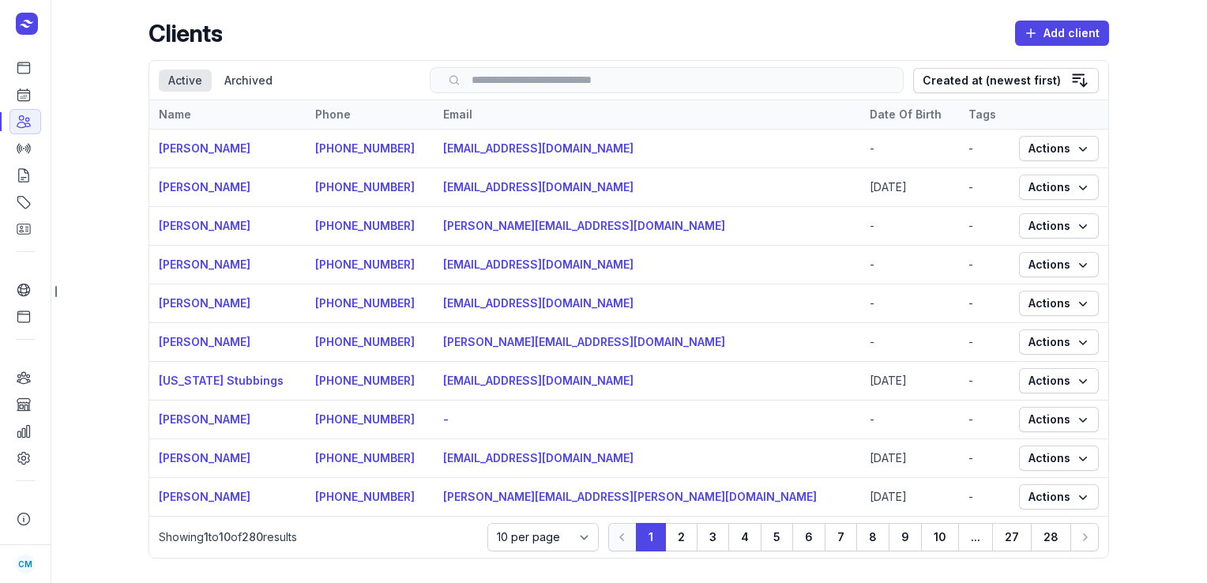
click at [516, 86] on input "search" at bounding box center [666, 80] width 441 height 12
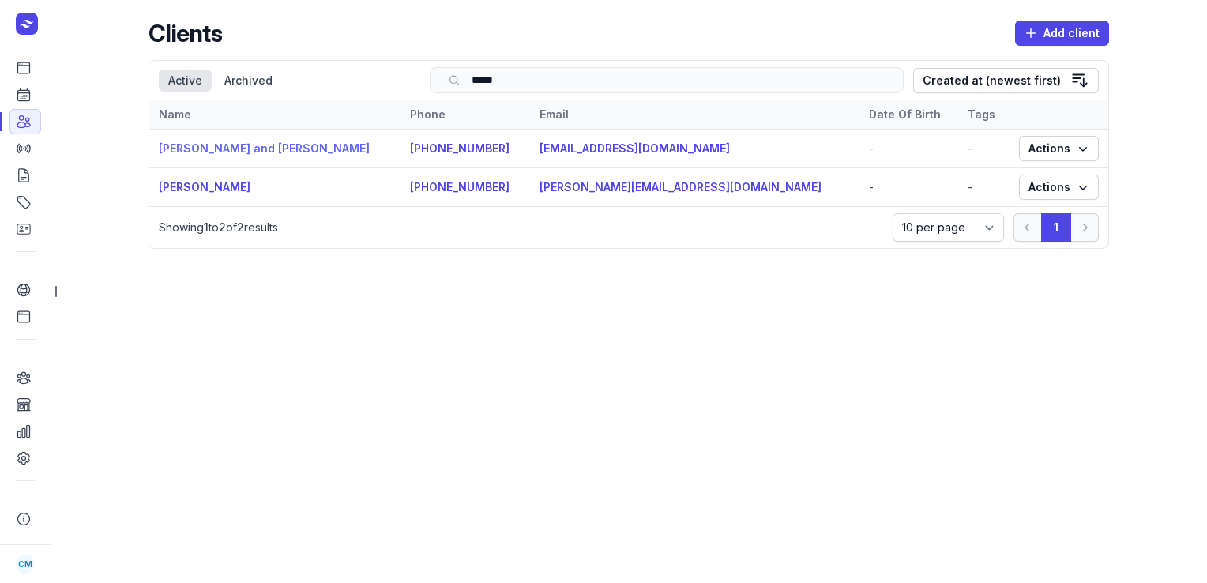
type input "*****"
click at [248, 153] on link "Chloe and Kyle Hanlon" at bounding box center [264, 147] width 211 height 13
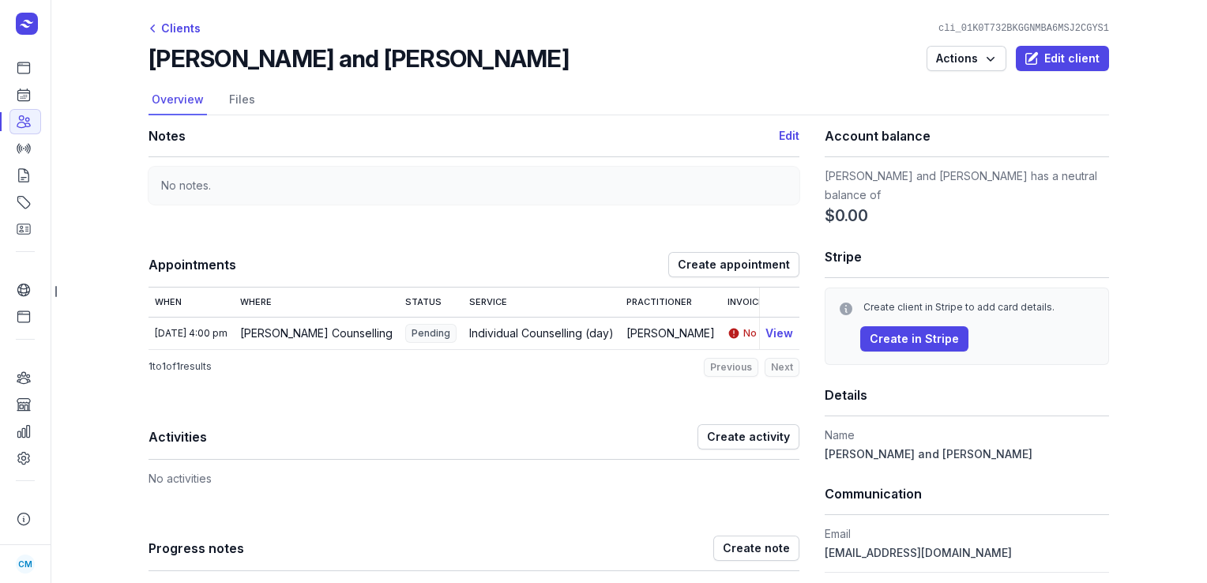
scroll to position [2, 0]
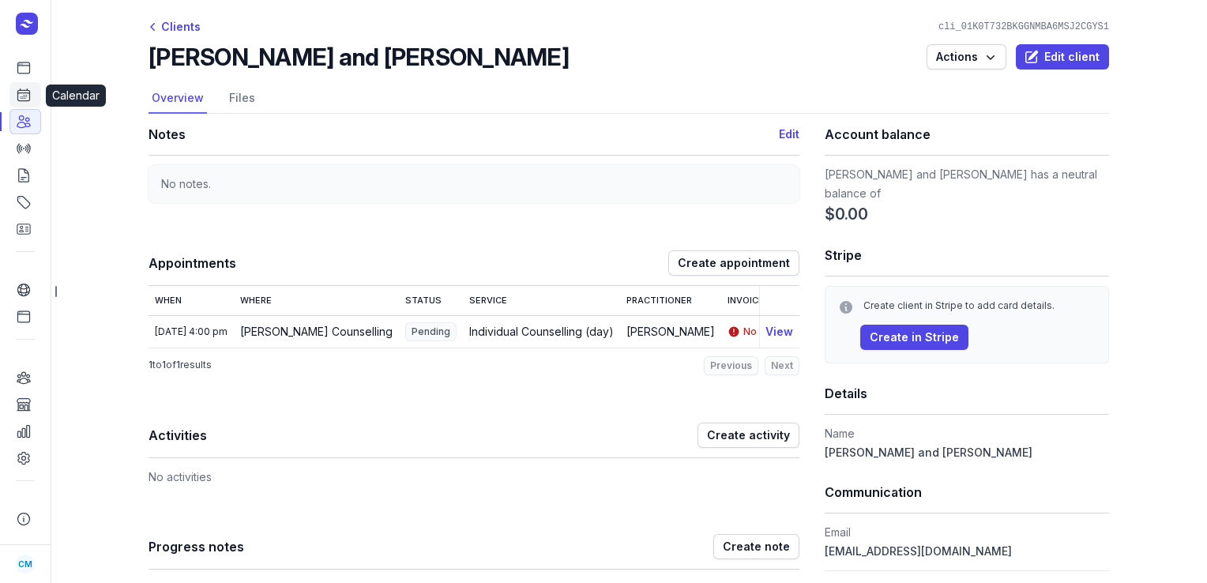
click at [36, 92] on link "Calendar" at bounding box center [25, 94] width 32 height 25
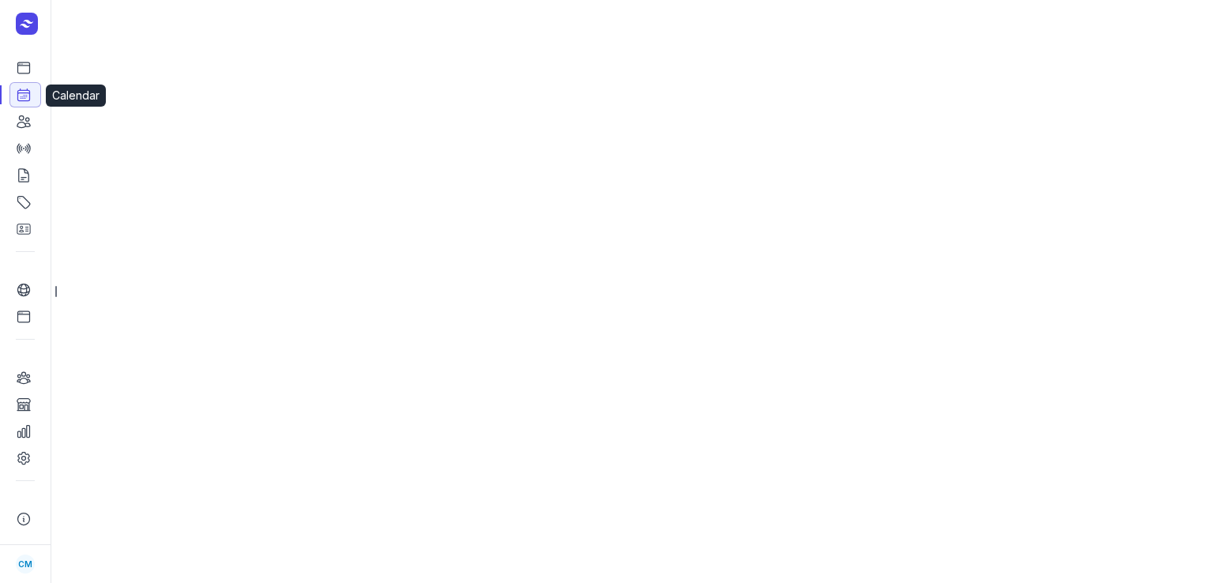
select select "week"
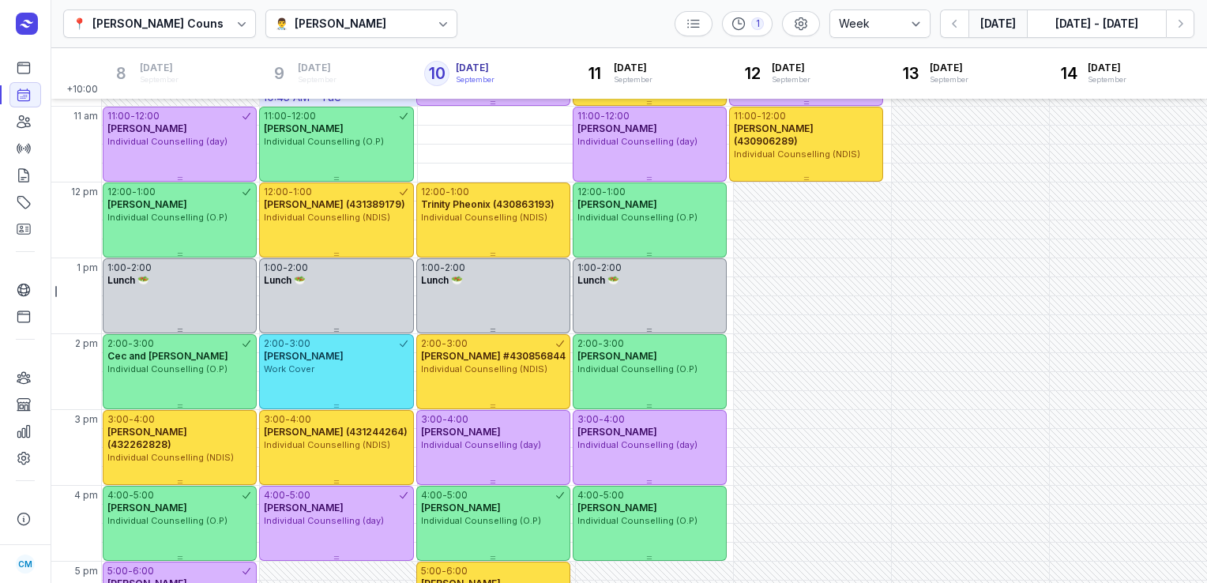
scroll to position [218, 0]
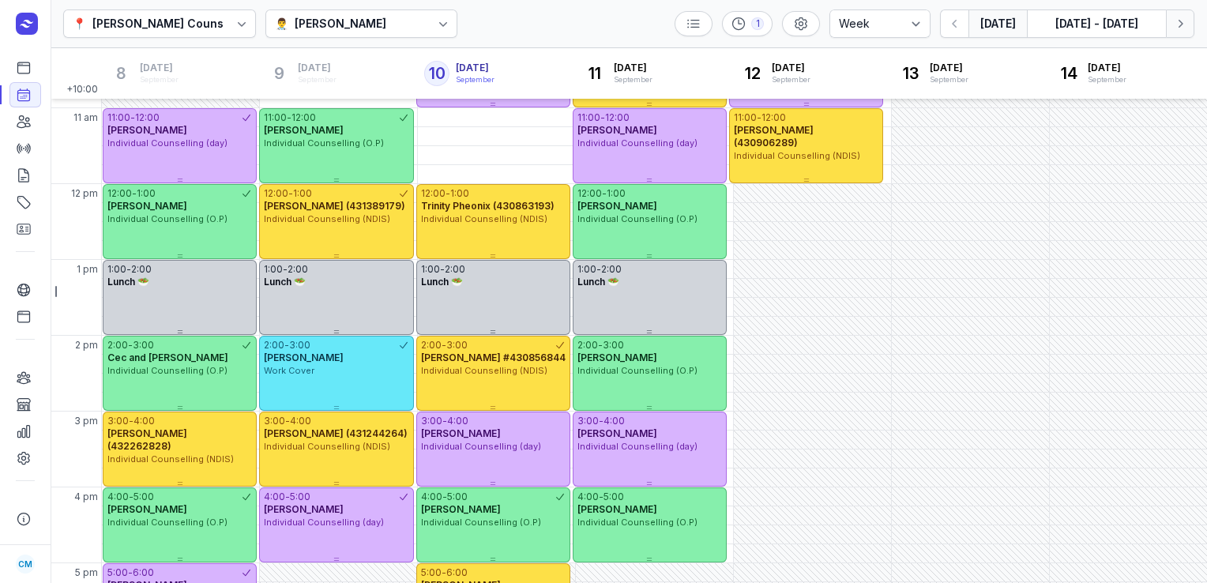
click at [1181, 22] on icon "button" at bounding box center [1180, 24] width 5 height 8
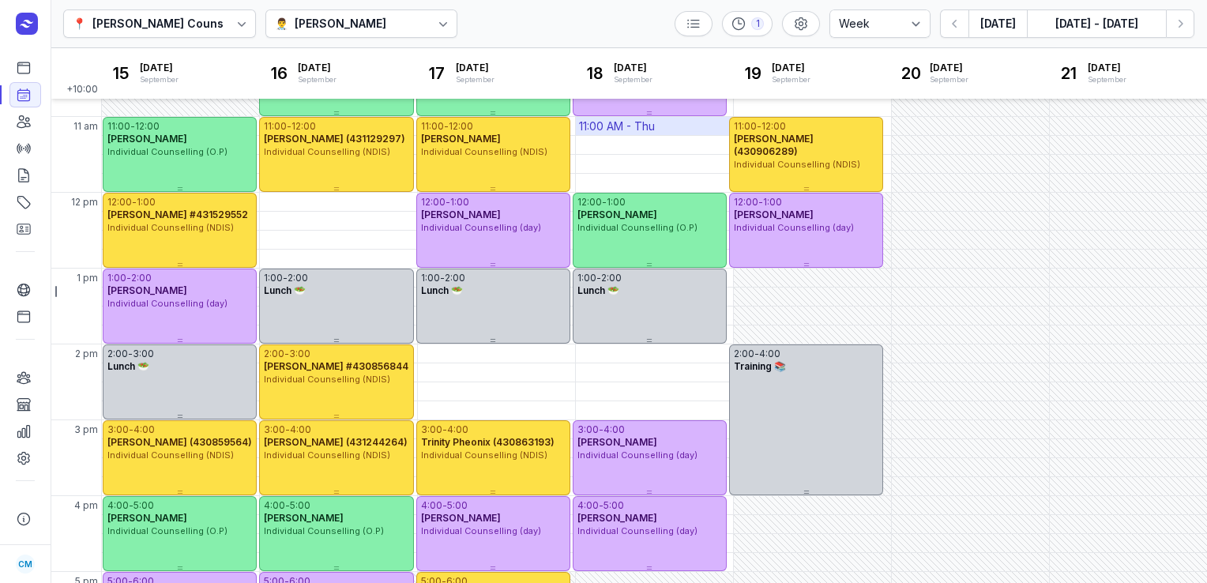
scroll to position [86, 0]
